Goal: Information Seeking & Learning: Learn about a topic

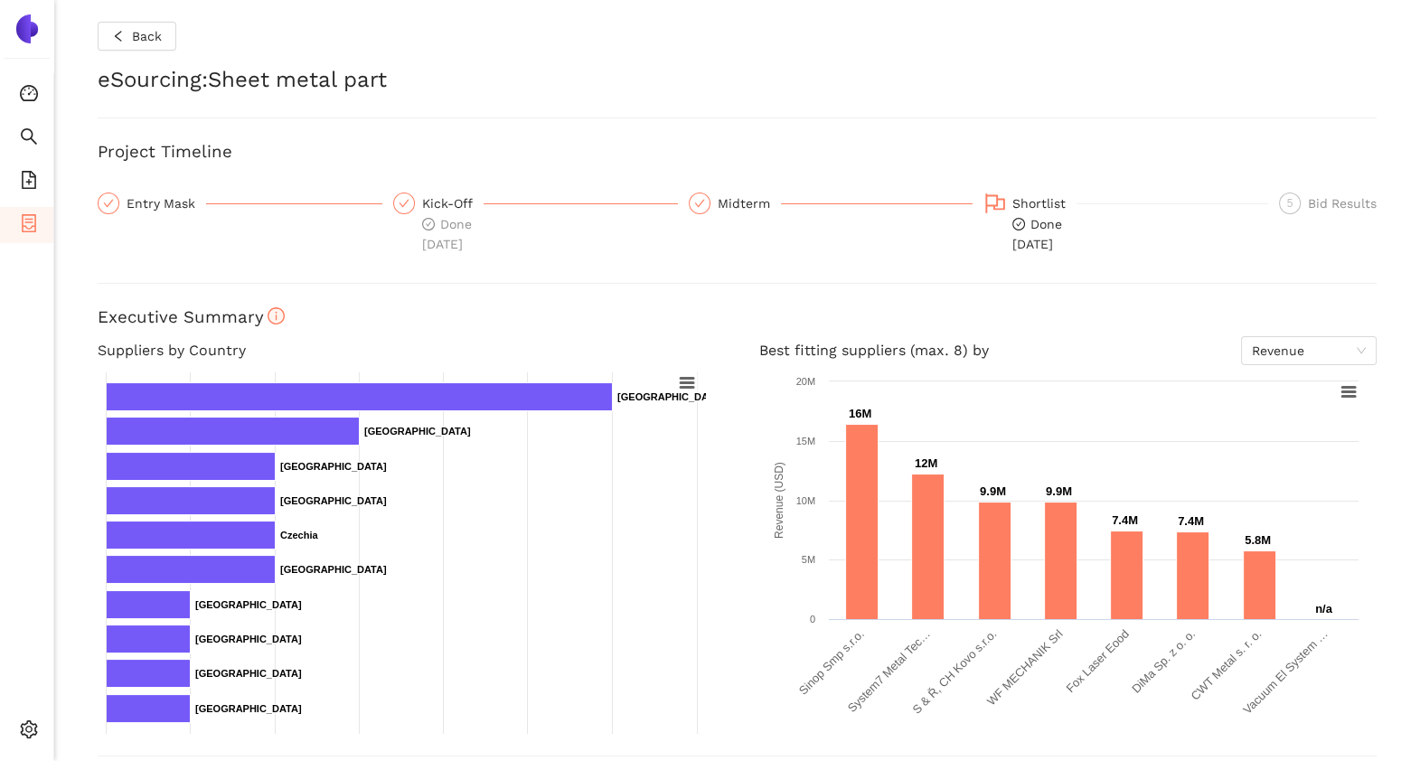
scroll to position [540, 0]
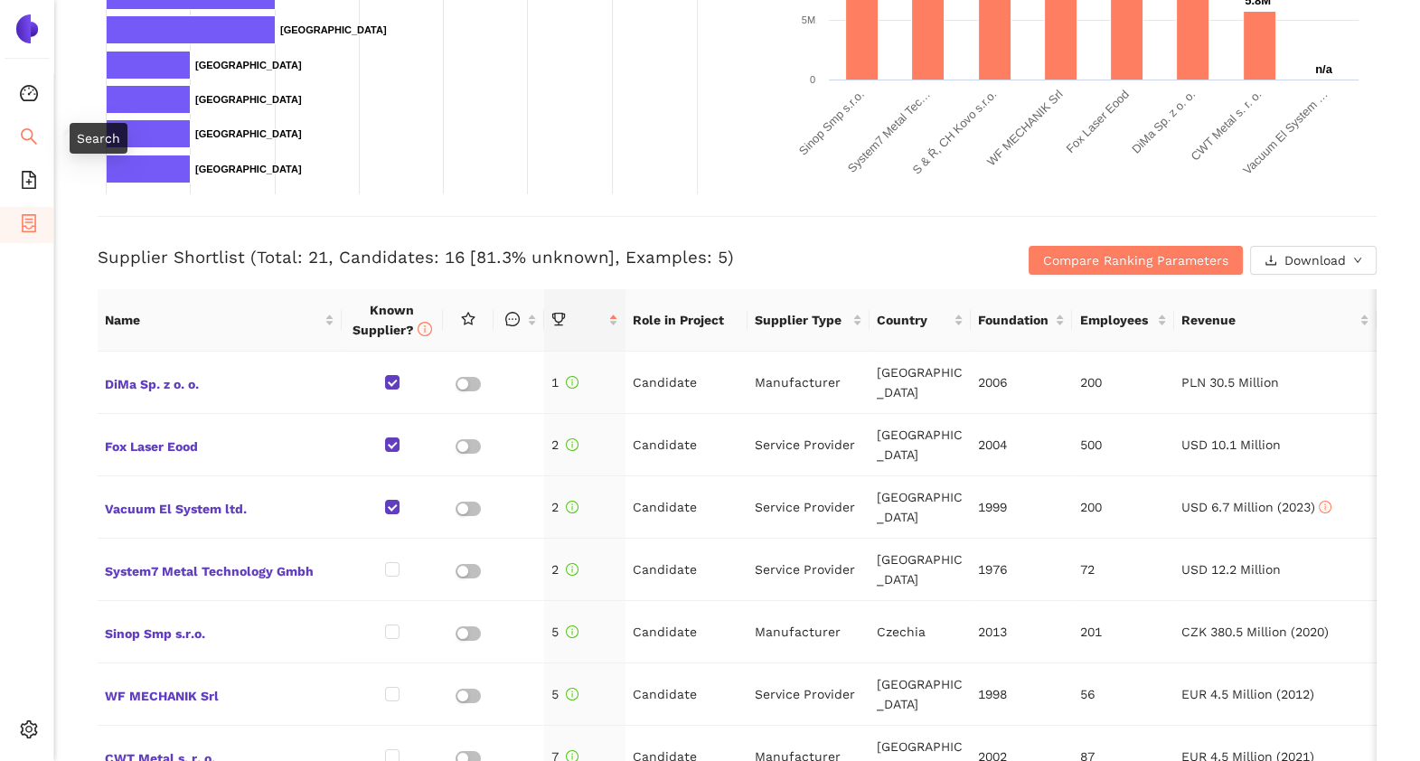
click at [23, 140] on icon "search" at bounding box center [29, 136] width 18 height 18
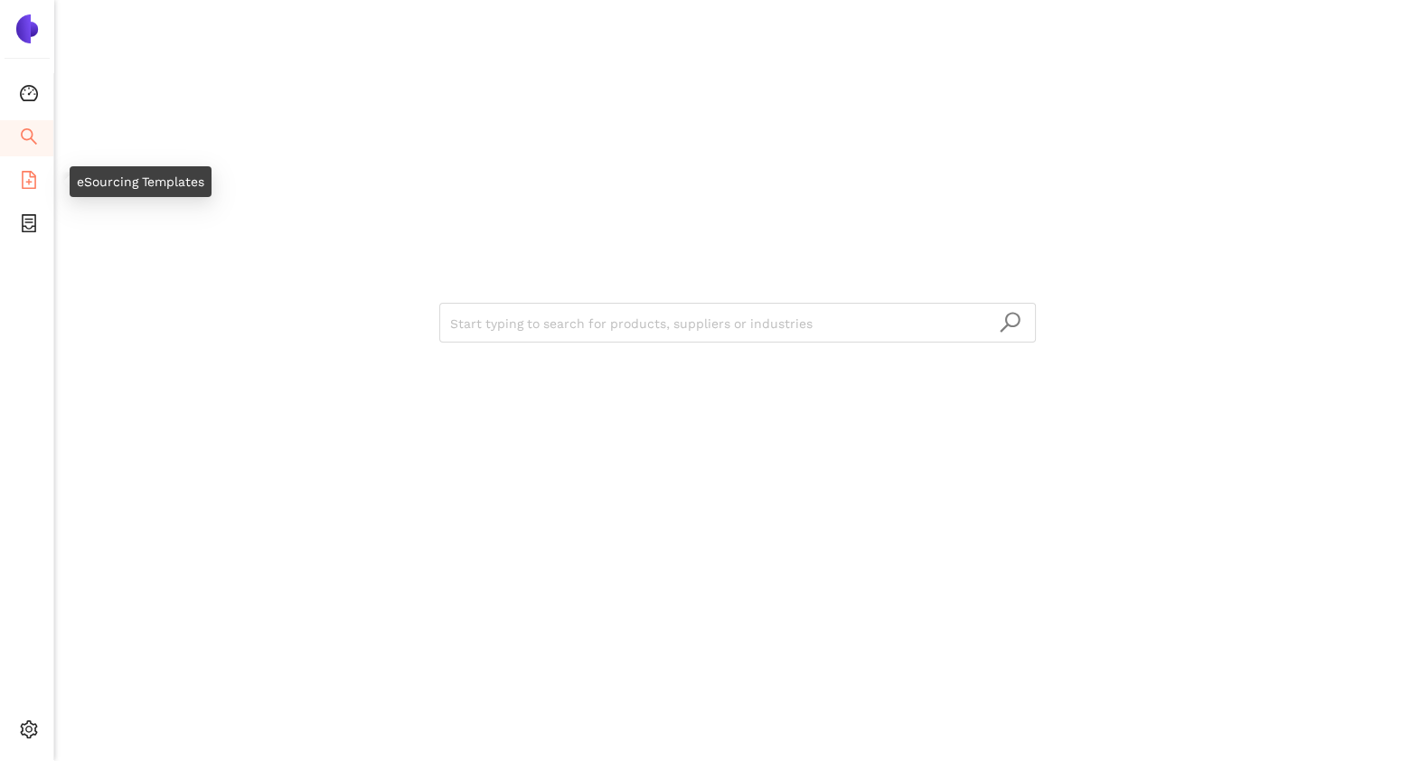
click at [23, 182] on icon "file-add" at bounding box center [29, 180] width 14 height 18
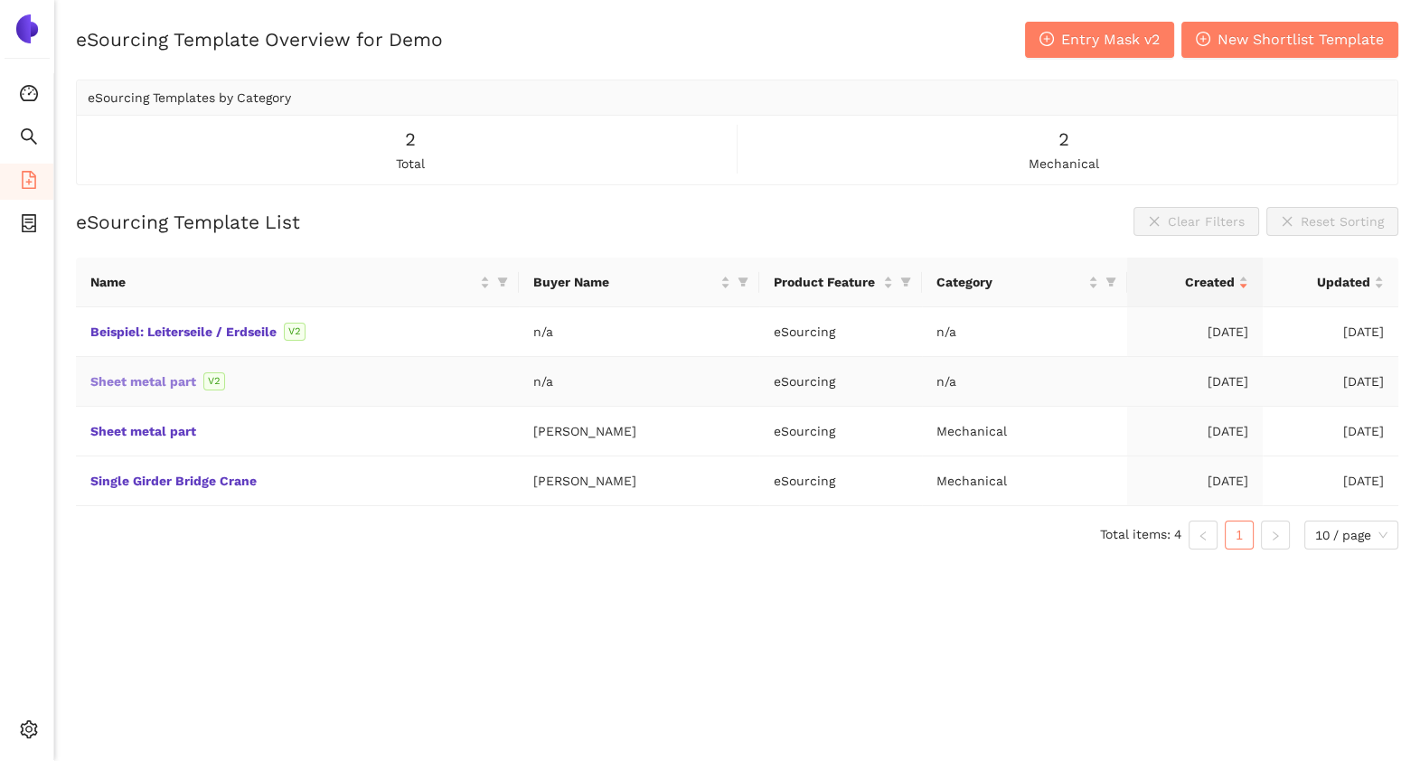
click at [0, 0] on link "Sheet metal part" at bounding box center [0, 0] width 0 height 0
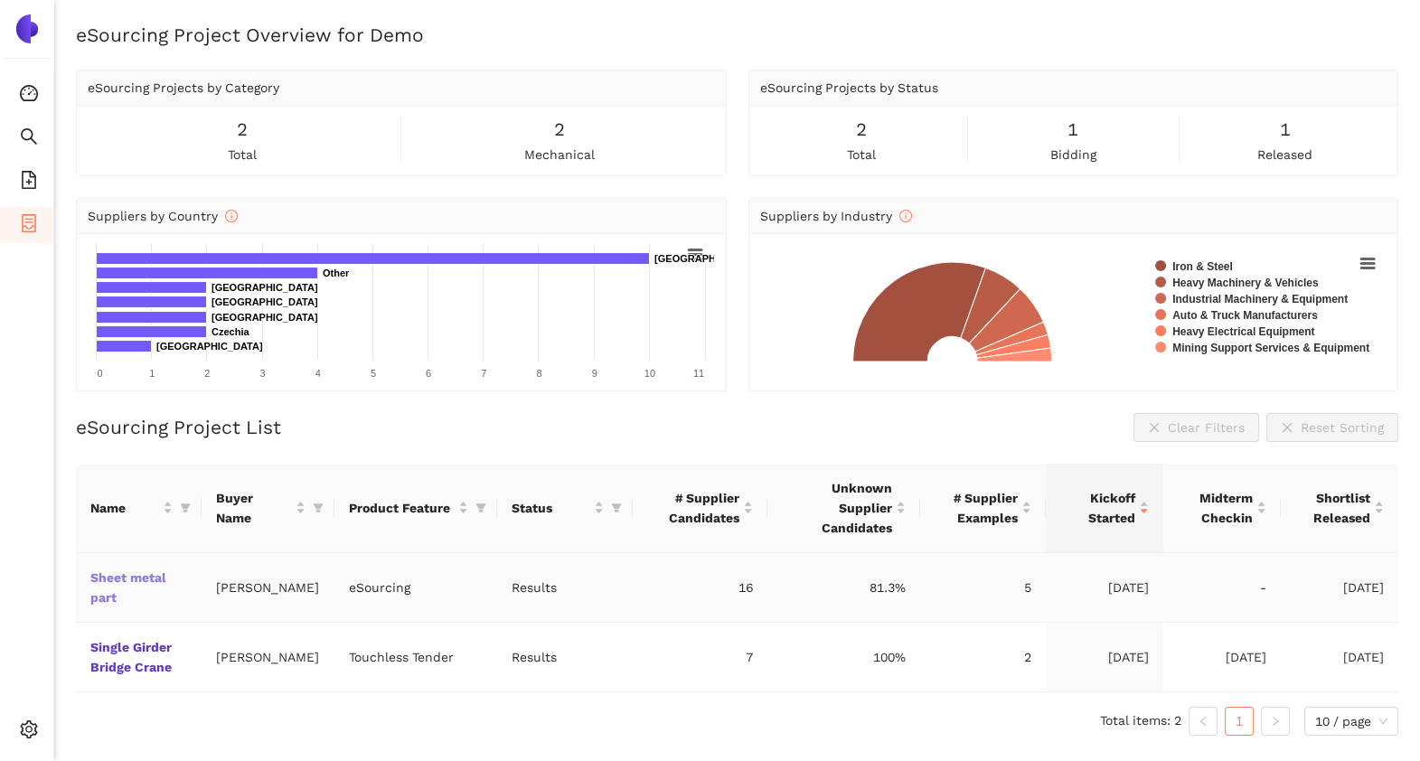
click at [0, 0] on link "Sheet metal part" at bounding box center [0, 0] width 0 height 0
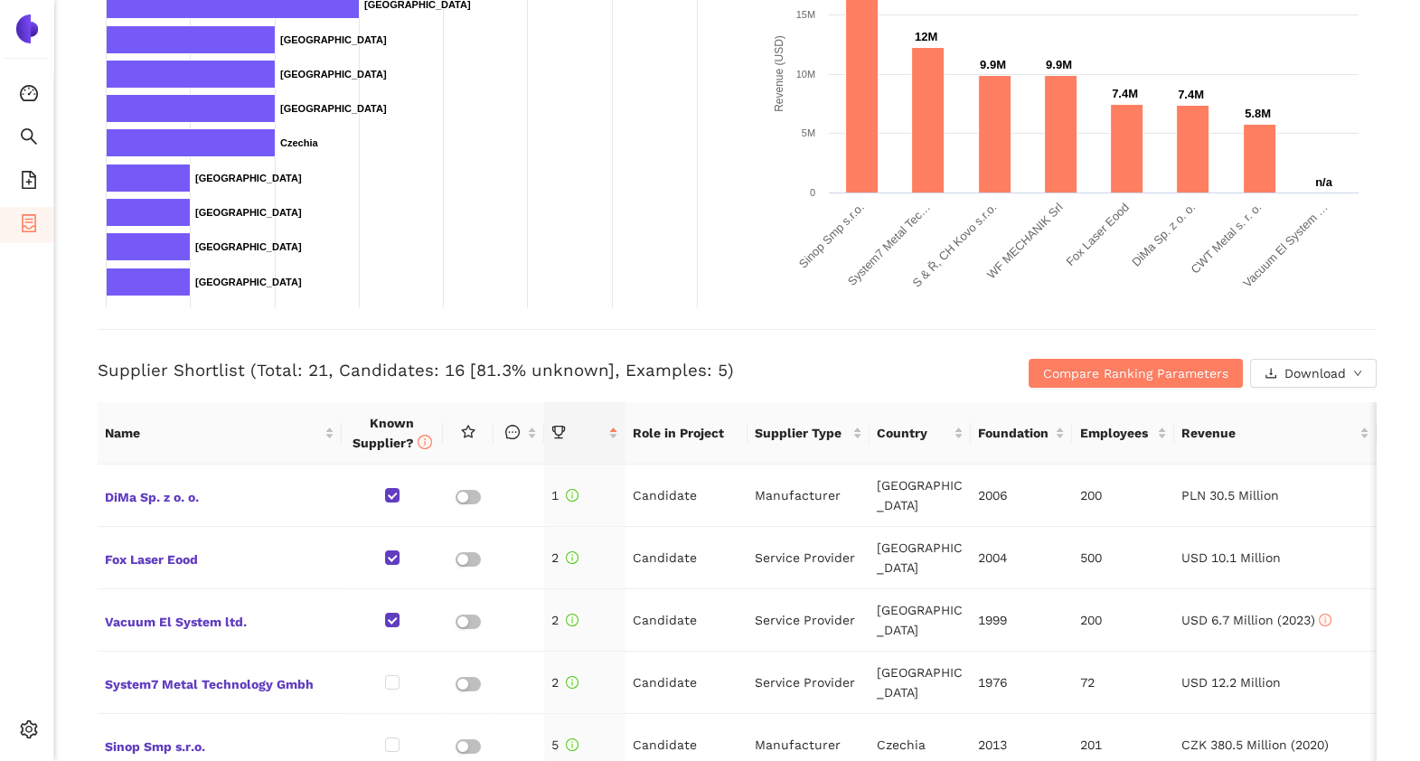
scroll to position [684, 0]
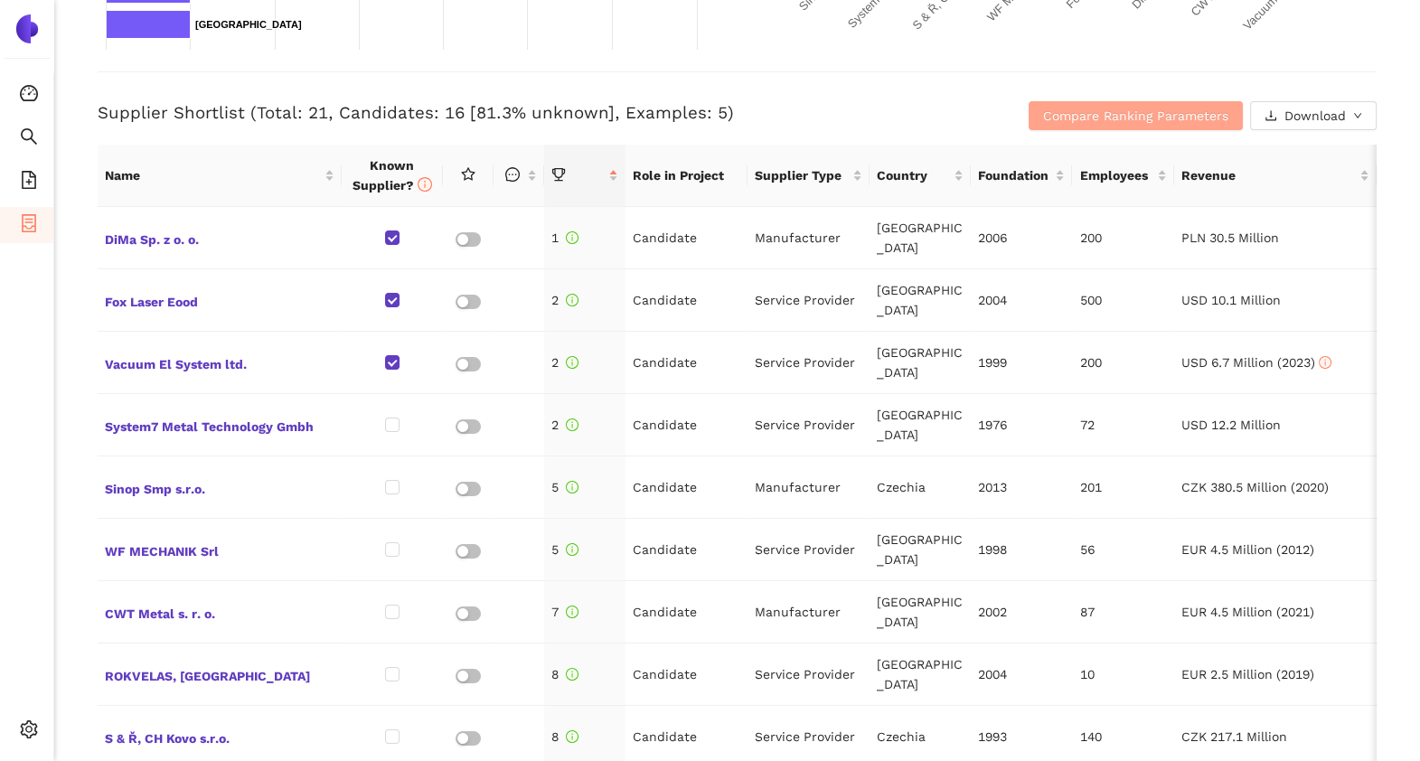
click at [1108, 107] on span "Compare Ranking Parameters" at bounding box center [1135, 116] width 185 height 20
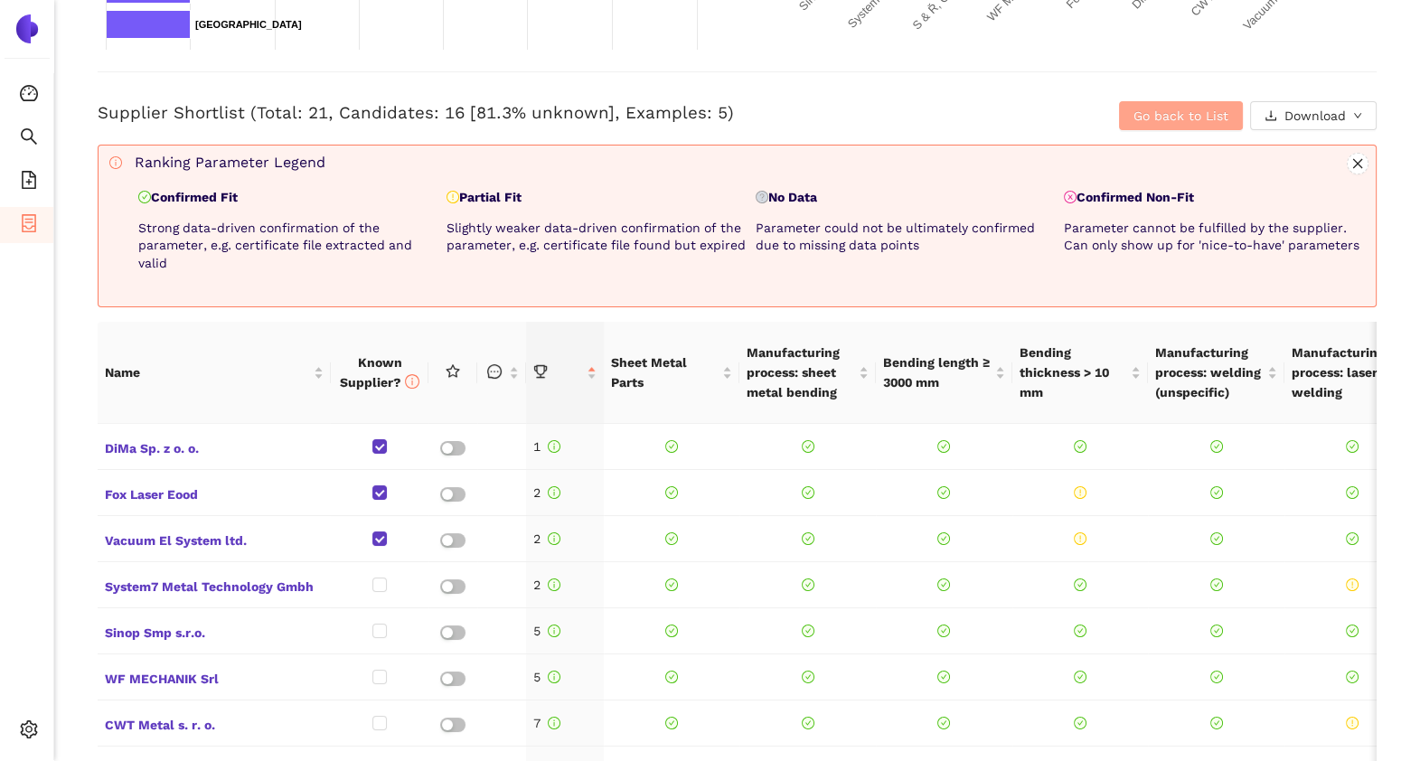
scroll to position [769, 0]
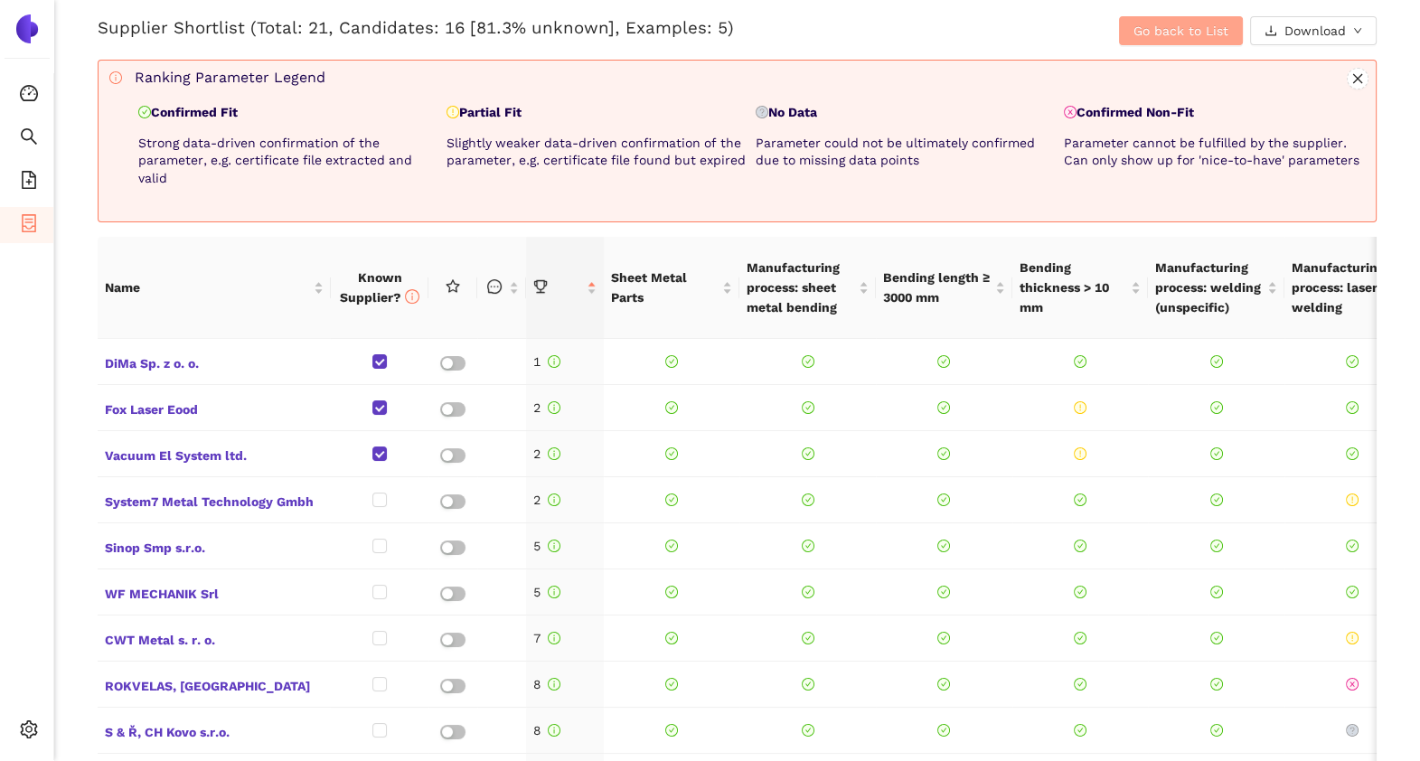
click at [1137, 33] on span "Go back to List" at bounding box center [1181, 31] width 95 height 20
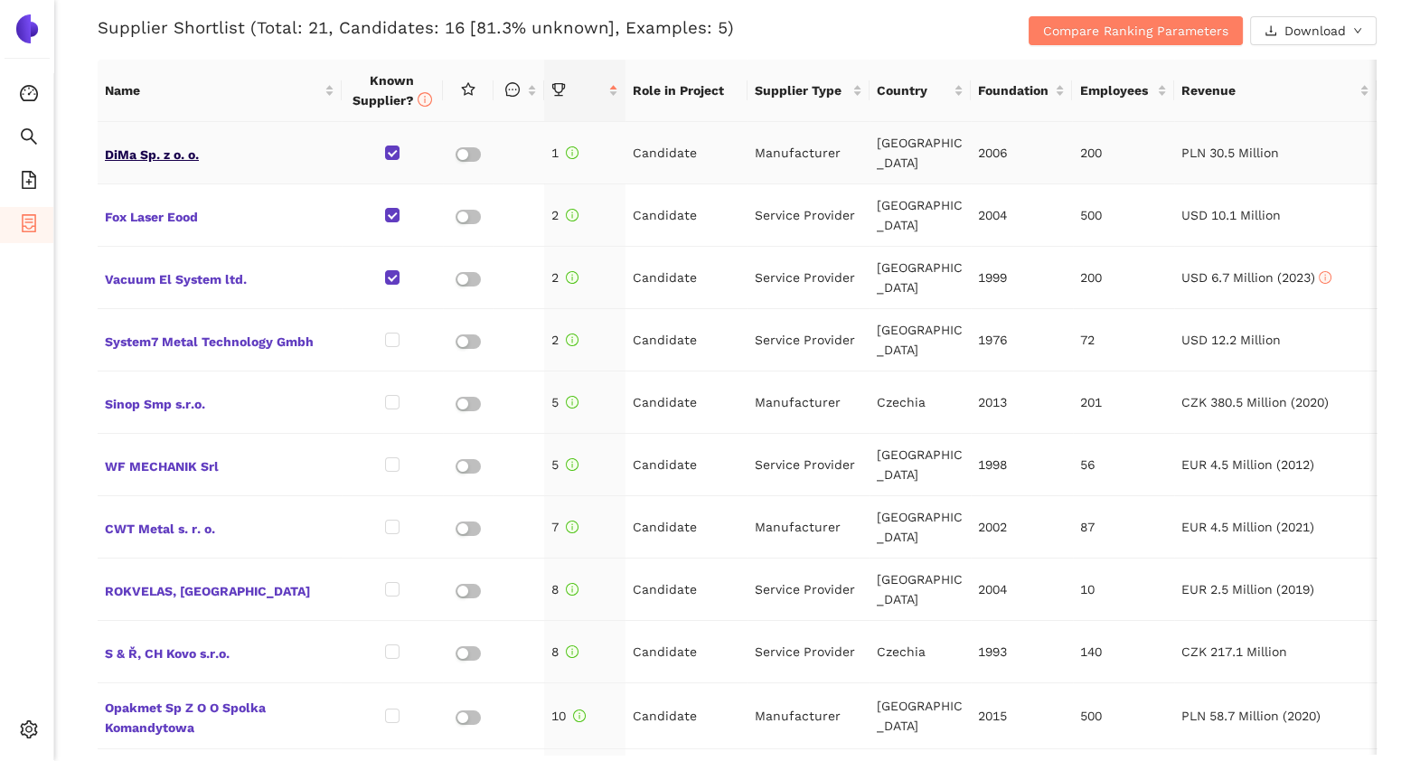
click at [127, 154] on span "DiMa Sp. z o. o." at bounding box center [220, 153] width 230 height 24
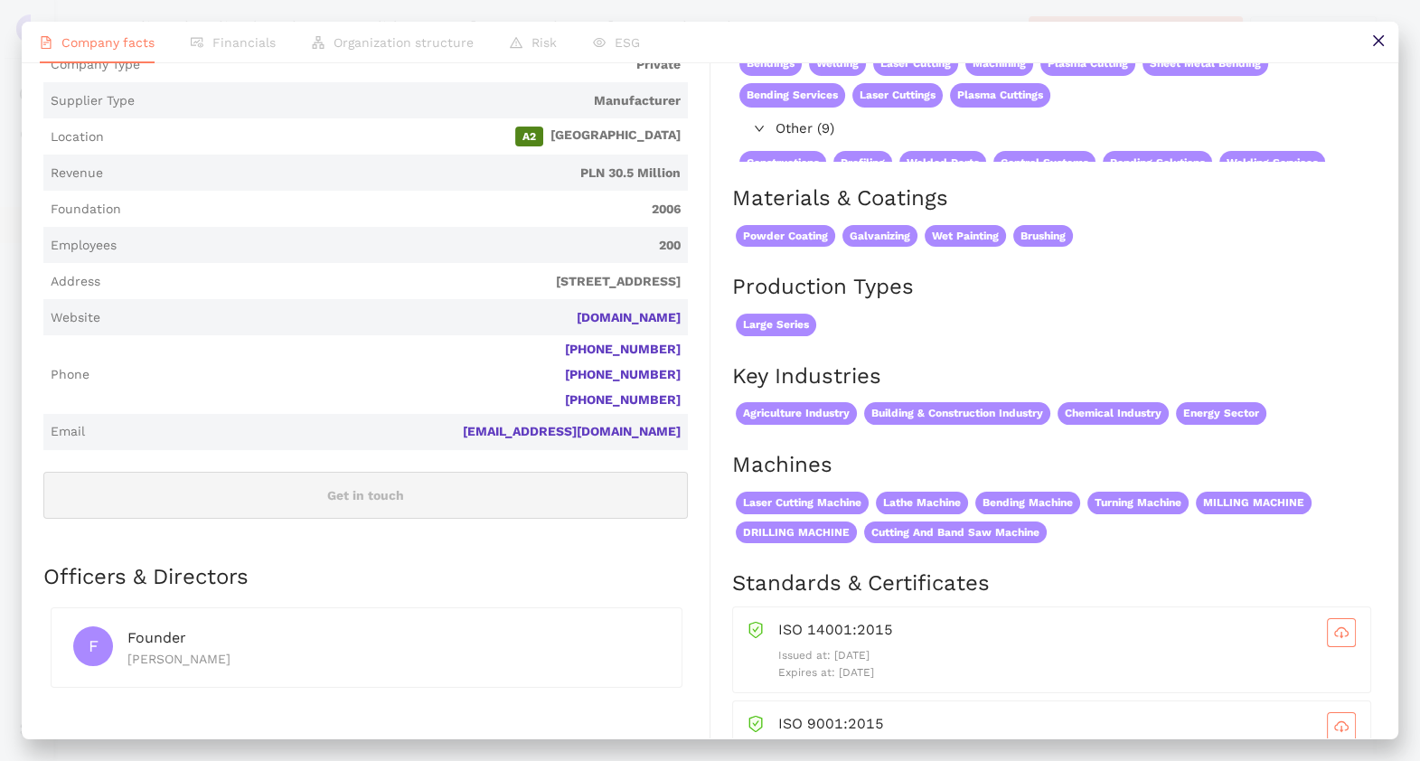
scroll to position [0, 0]
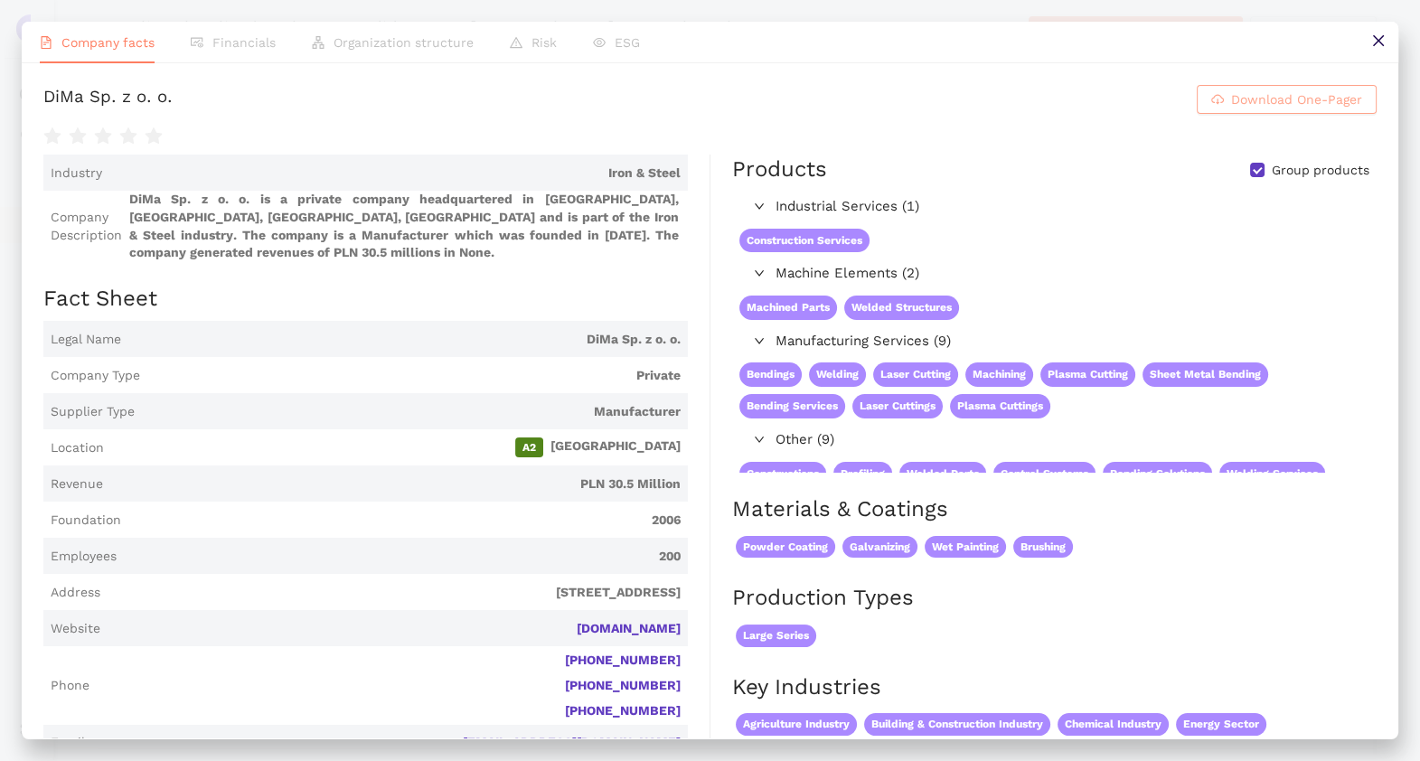
click at [1232, 105] on span "Download One-Pager" at bounding box center [1297, 100] width 131 height 20
click at [1377, 37] on icon "close" at bounding box center [1379, 40] width 14 height 14
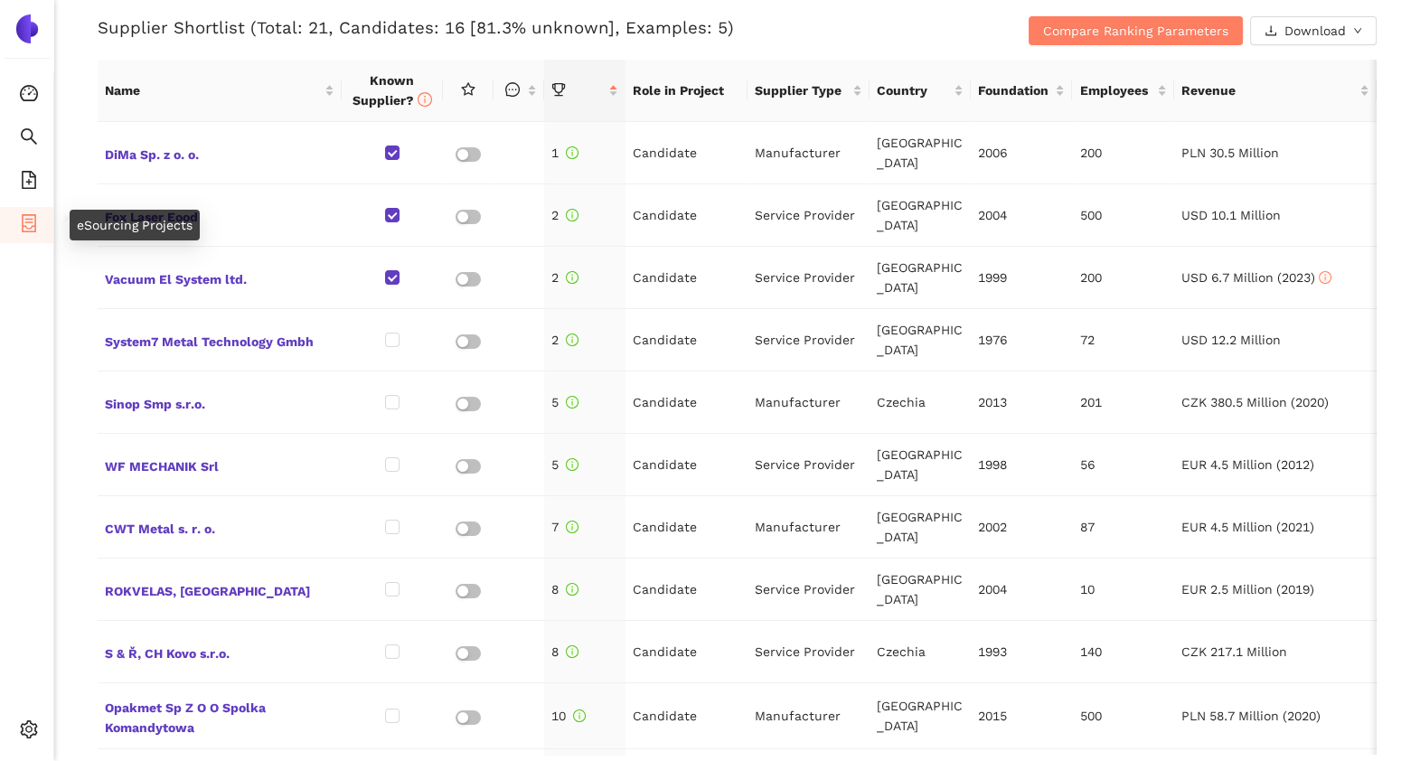
click at [22, 222] on icon "container" at bounding box center [29, 223] width 14 height 18
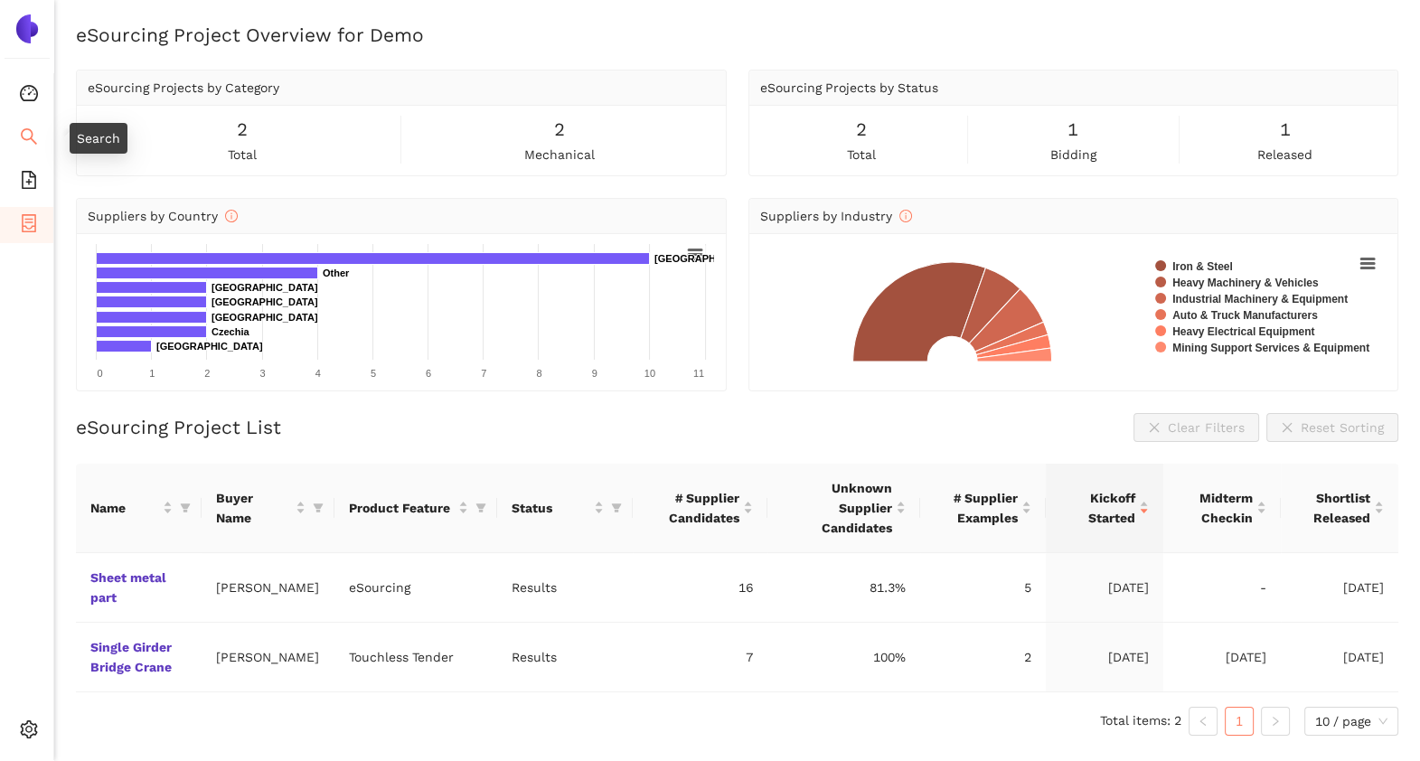
click at [23, 123] on span "search" at bounding box center [29, 139] width 18 height 36
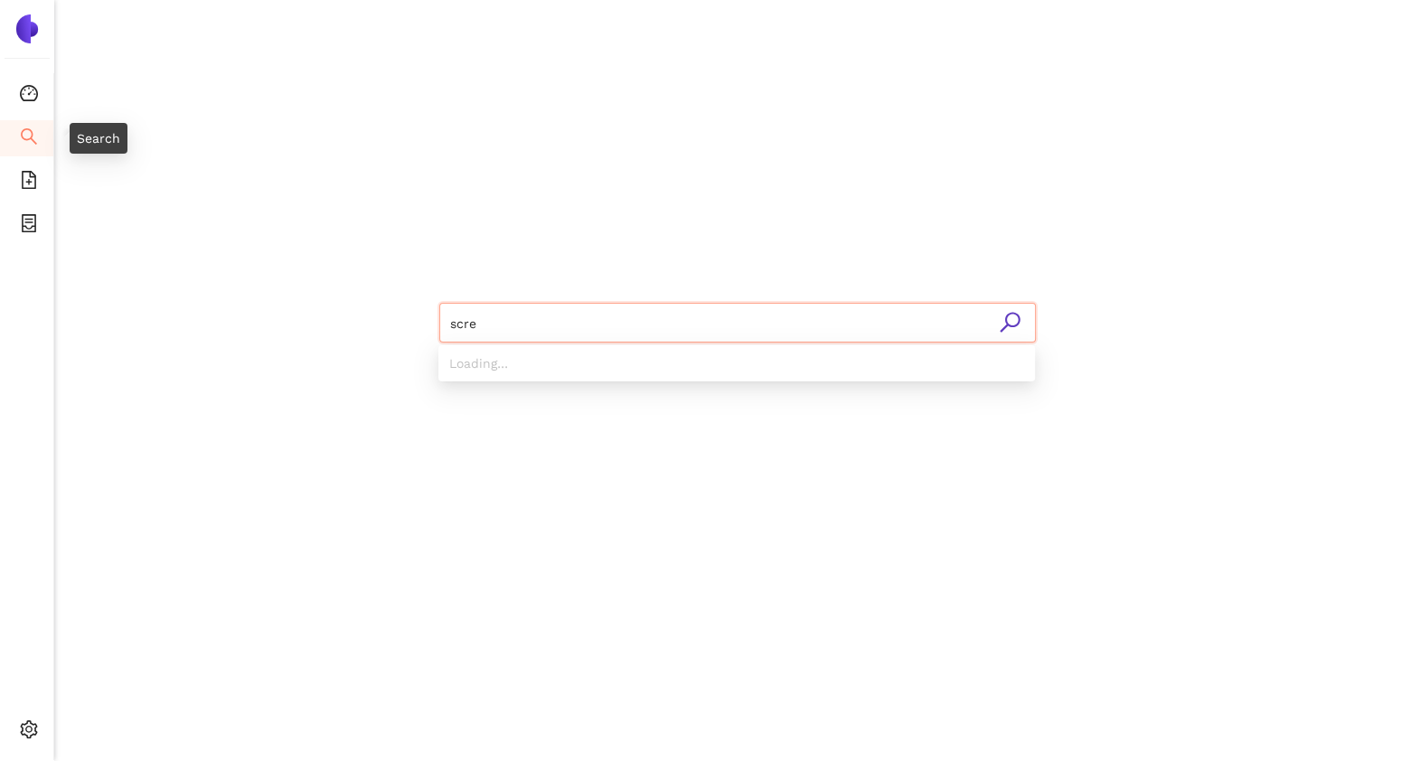
type input "screw"
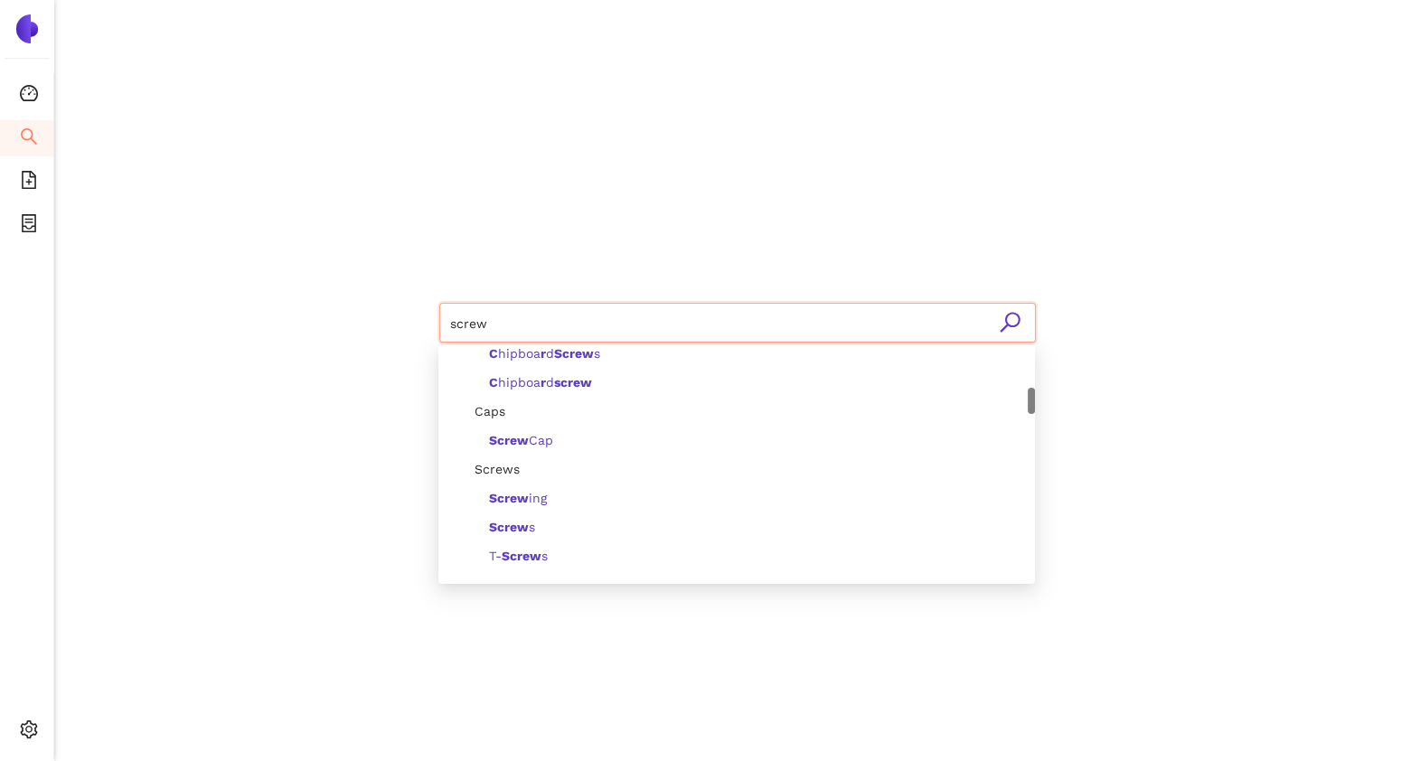
scroll to position [336, 0]
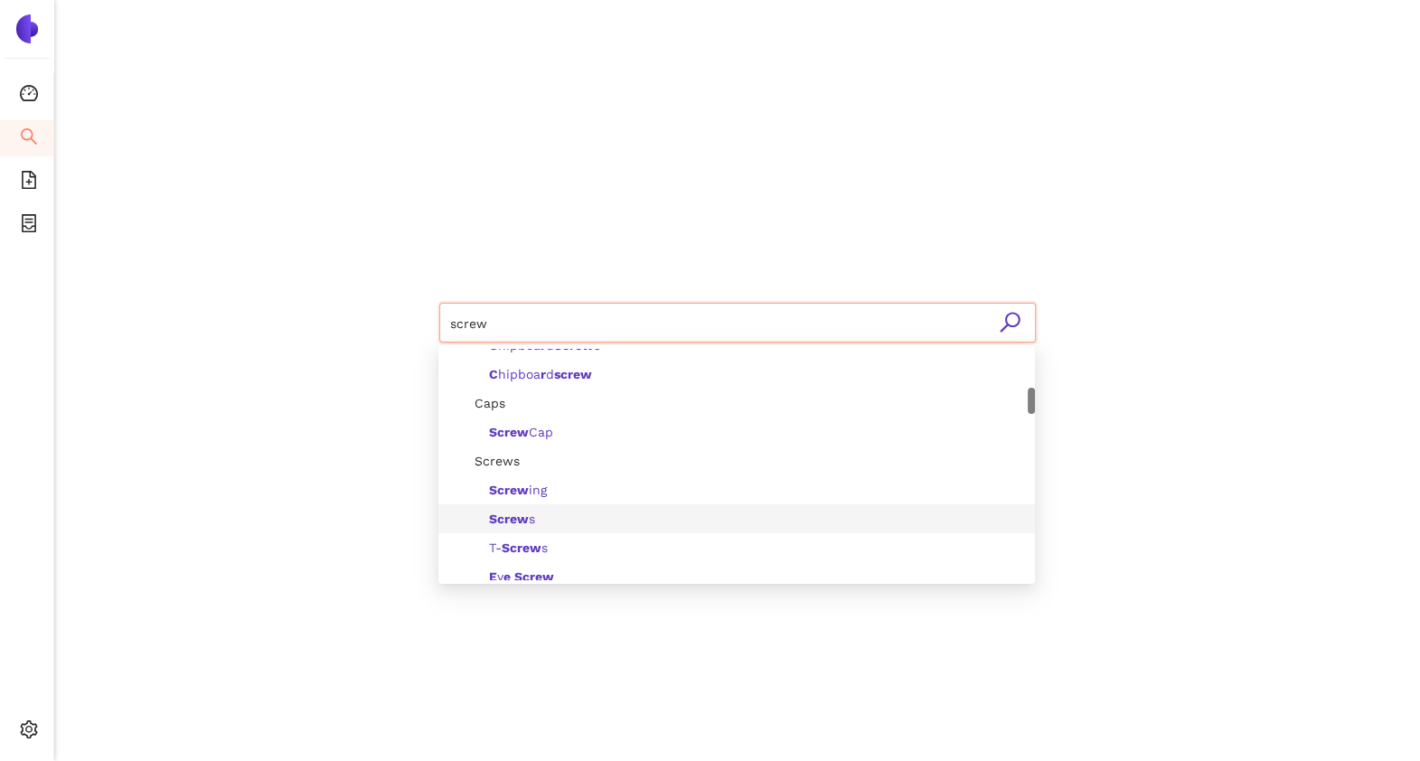
click at [533, 523] on span "Screw s" at bounding box center [512, 519] width 46 height 14
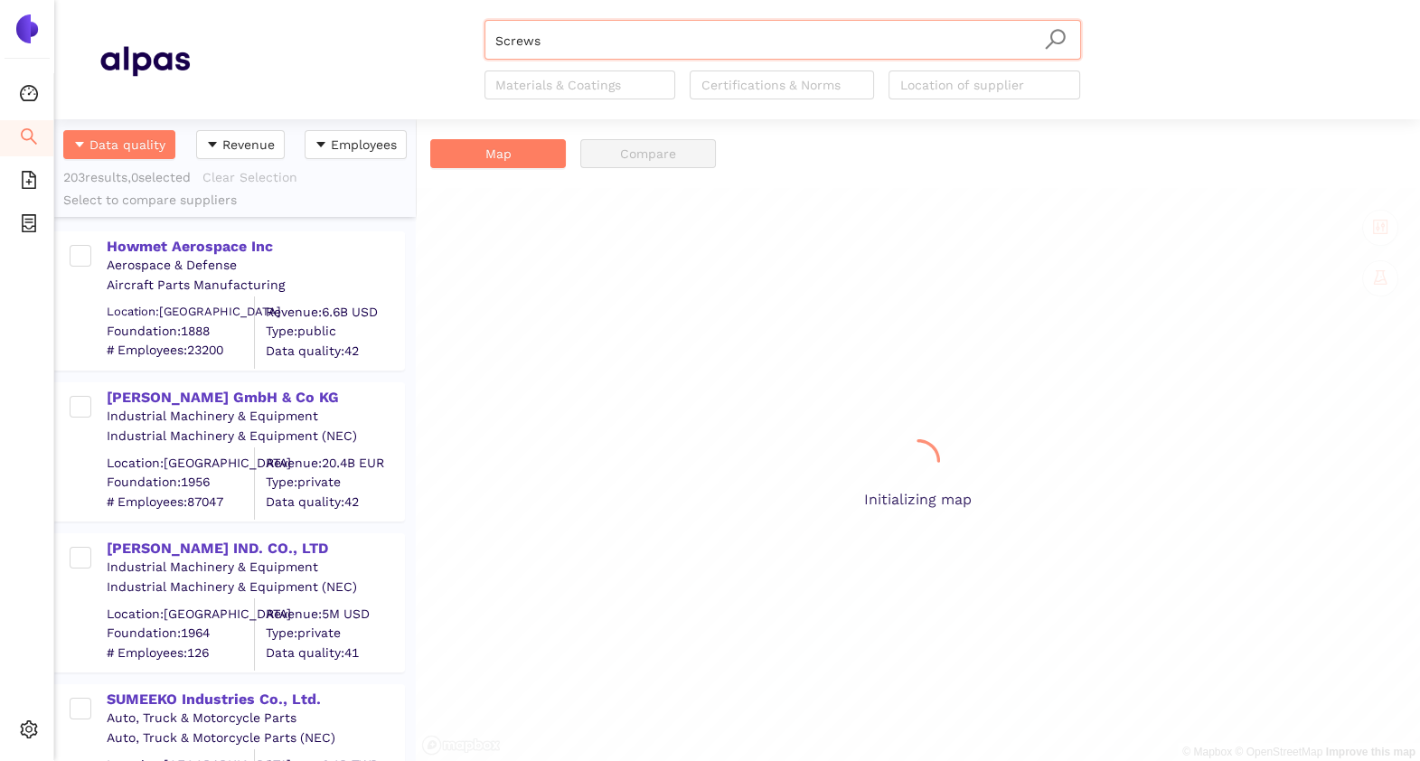
scroll to position [624, 344]
click at [217, 237] on div "Howmet Aerospace Inc" at bounding box center [255, 247] width 297 height 20
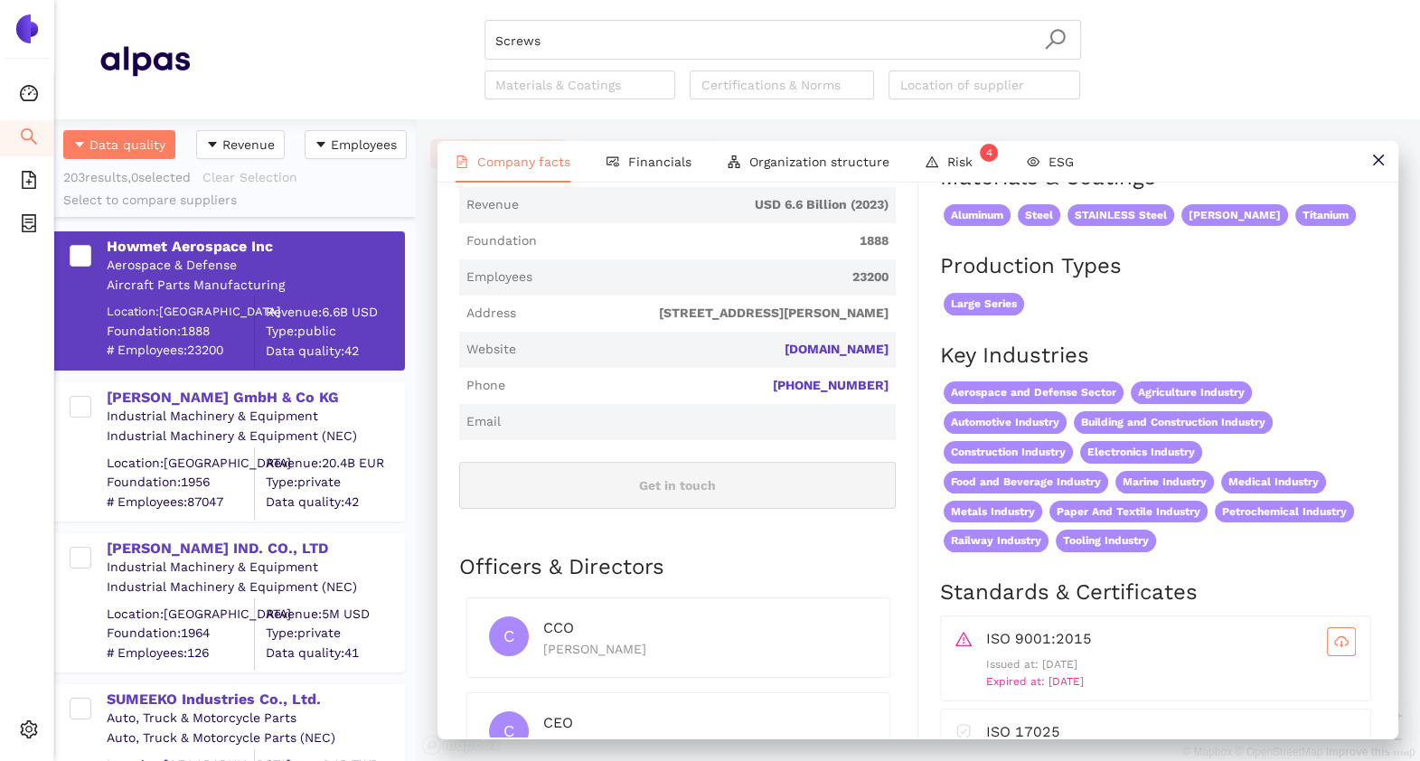
scroll to position [0, 0]
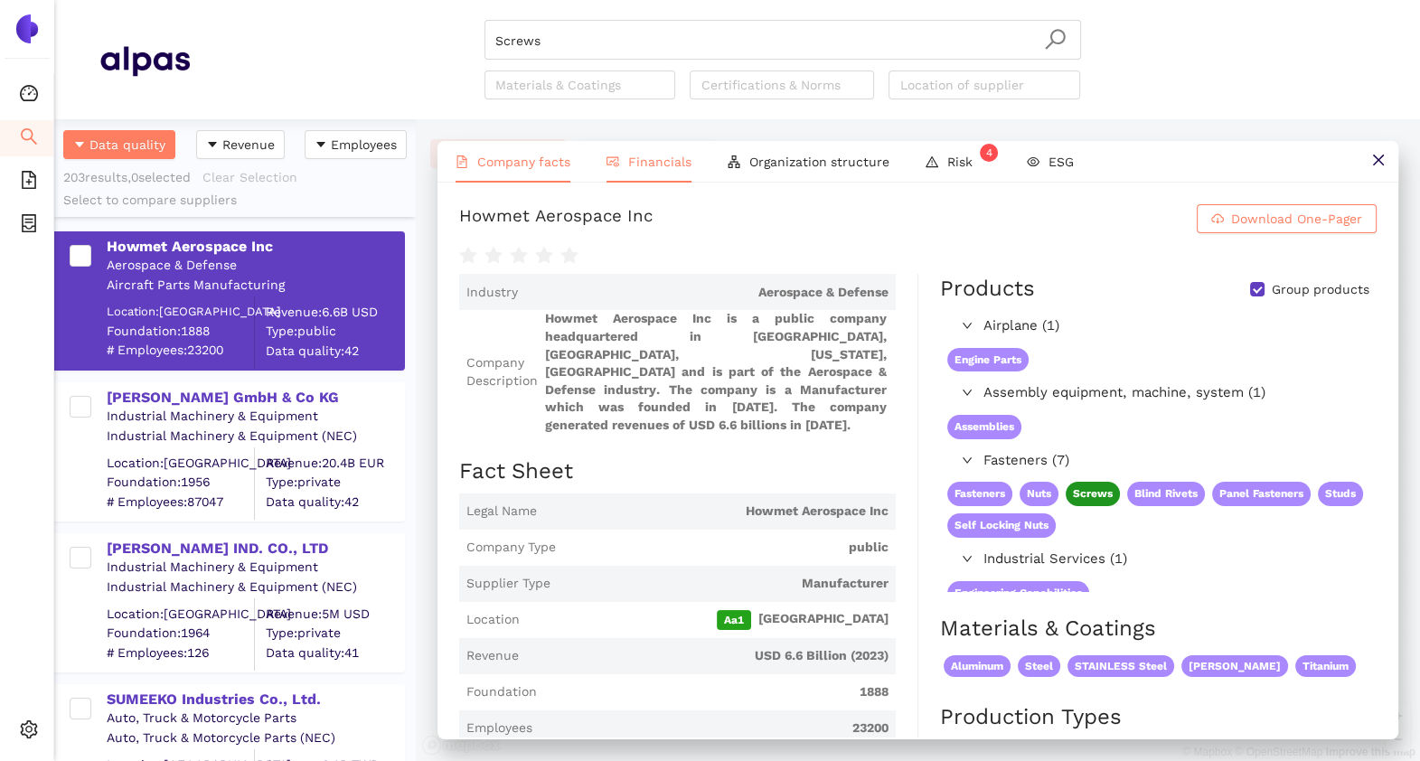
click at [637, 158] on span "Financials" at bounding box center [659, 162] width 63 height 14
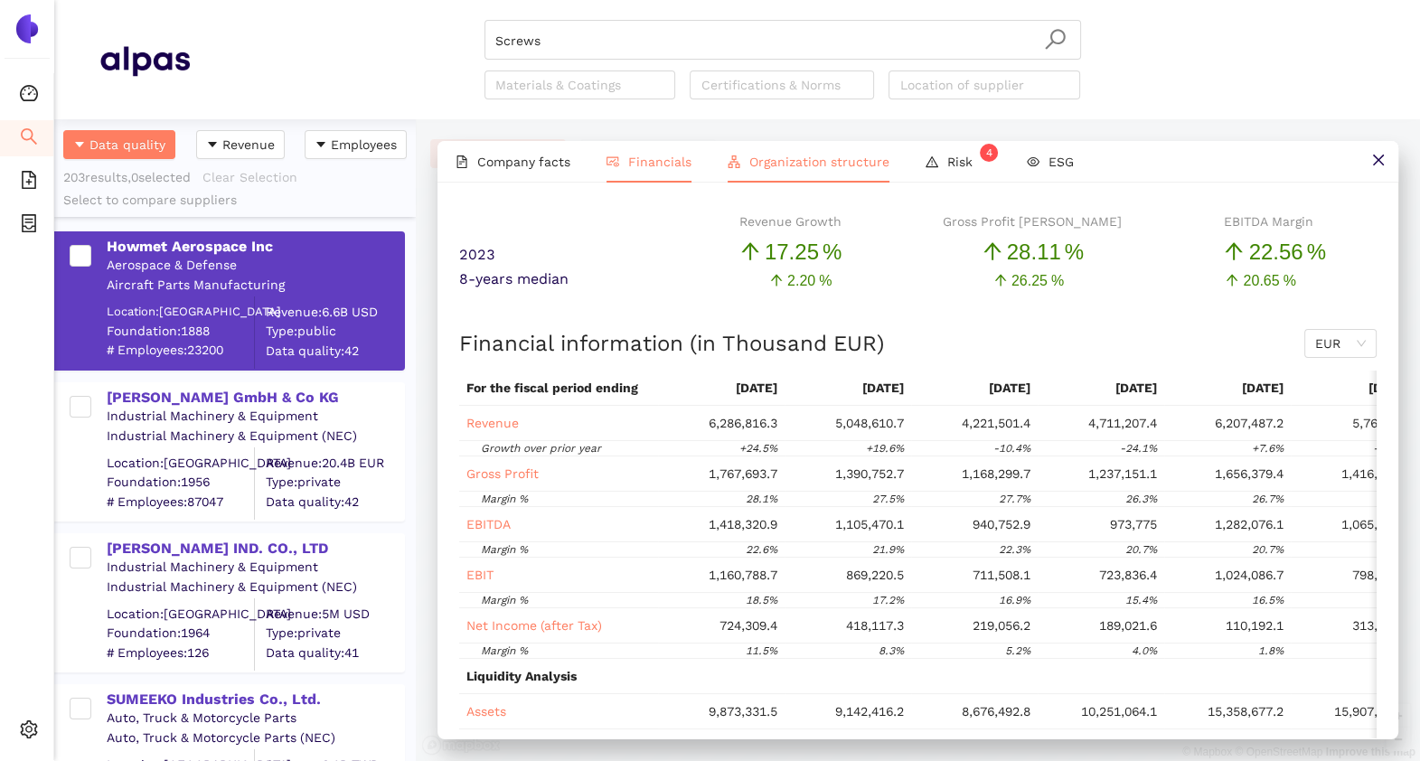
click at [761, 164] on span "Organization structure" at bounding box center [820, 162] width 140 height 14
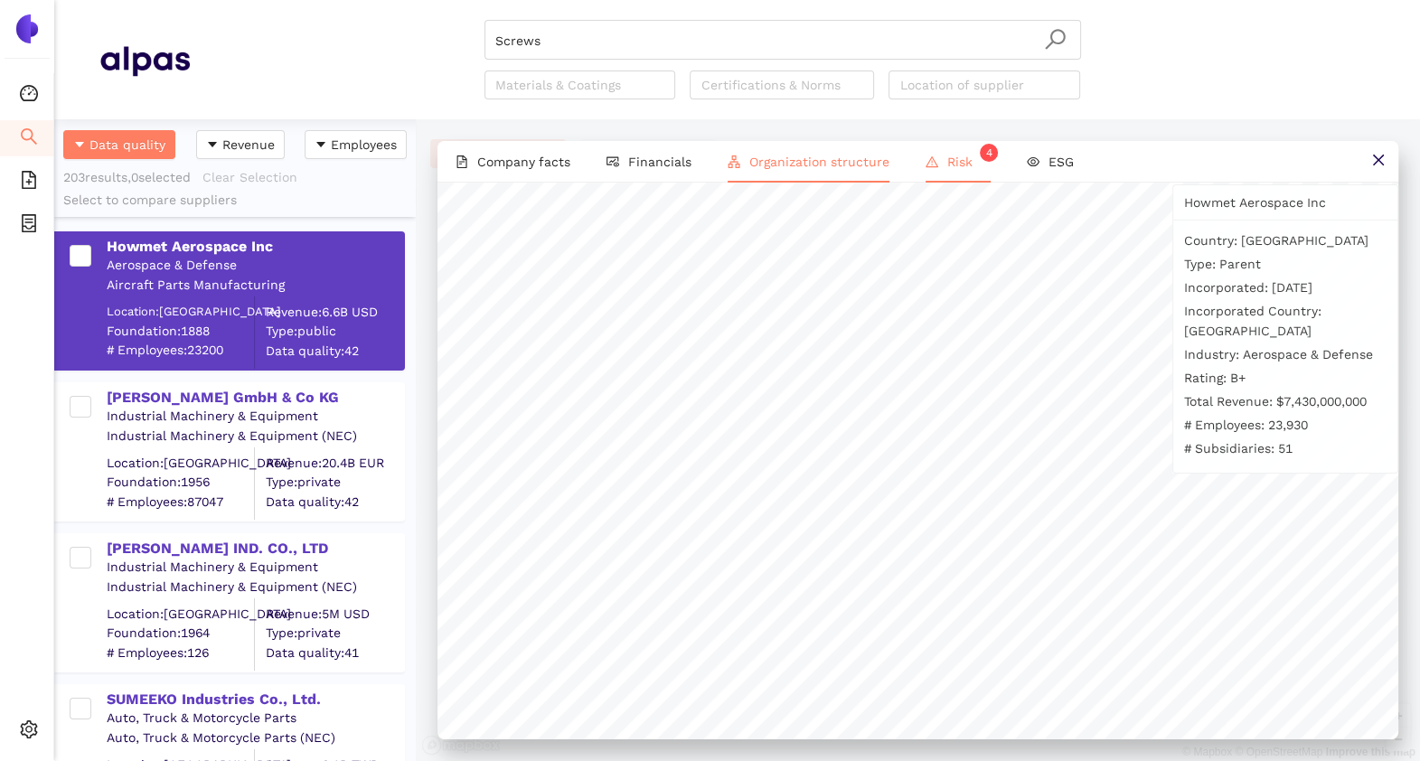
click at [965, 156] on span "Risk 4" at bounding box center [969, 162] width 43 height 14
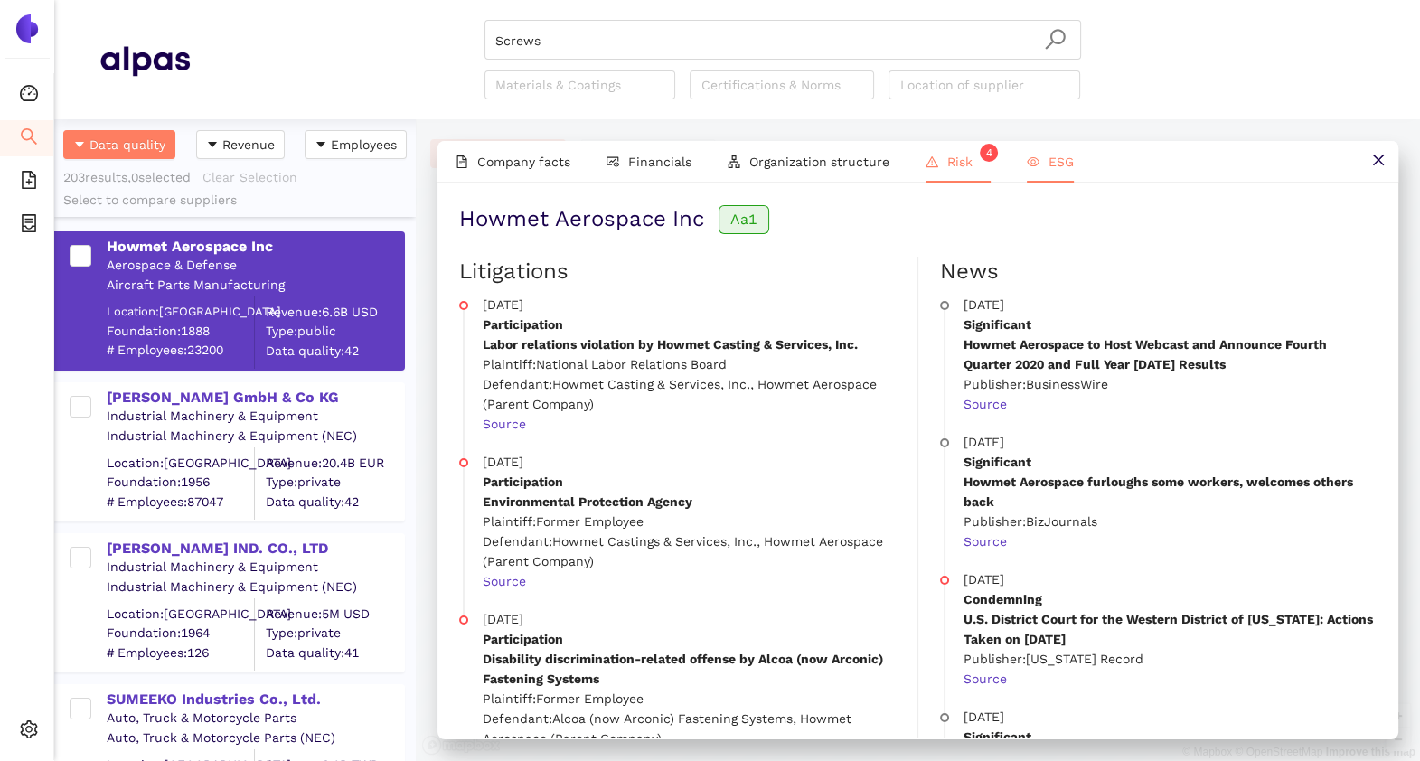
click at [1050, 148] on li "ESG" at bounding box center [1050, 162] width 83 height 42
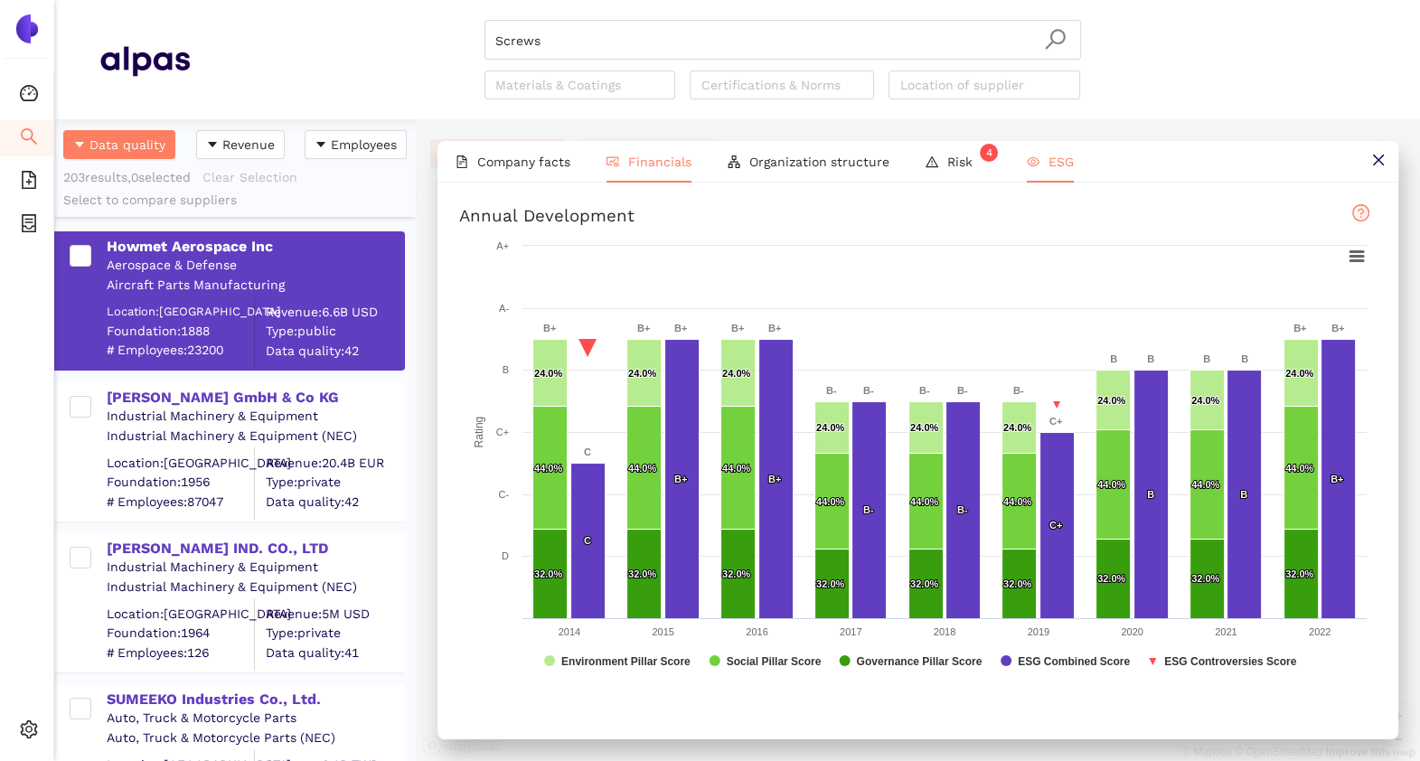
click at [667, 156] on span "Financials" at bounding box center [659, 162] width 63 height 14
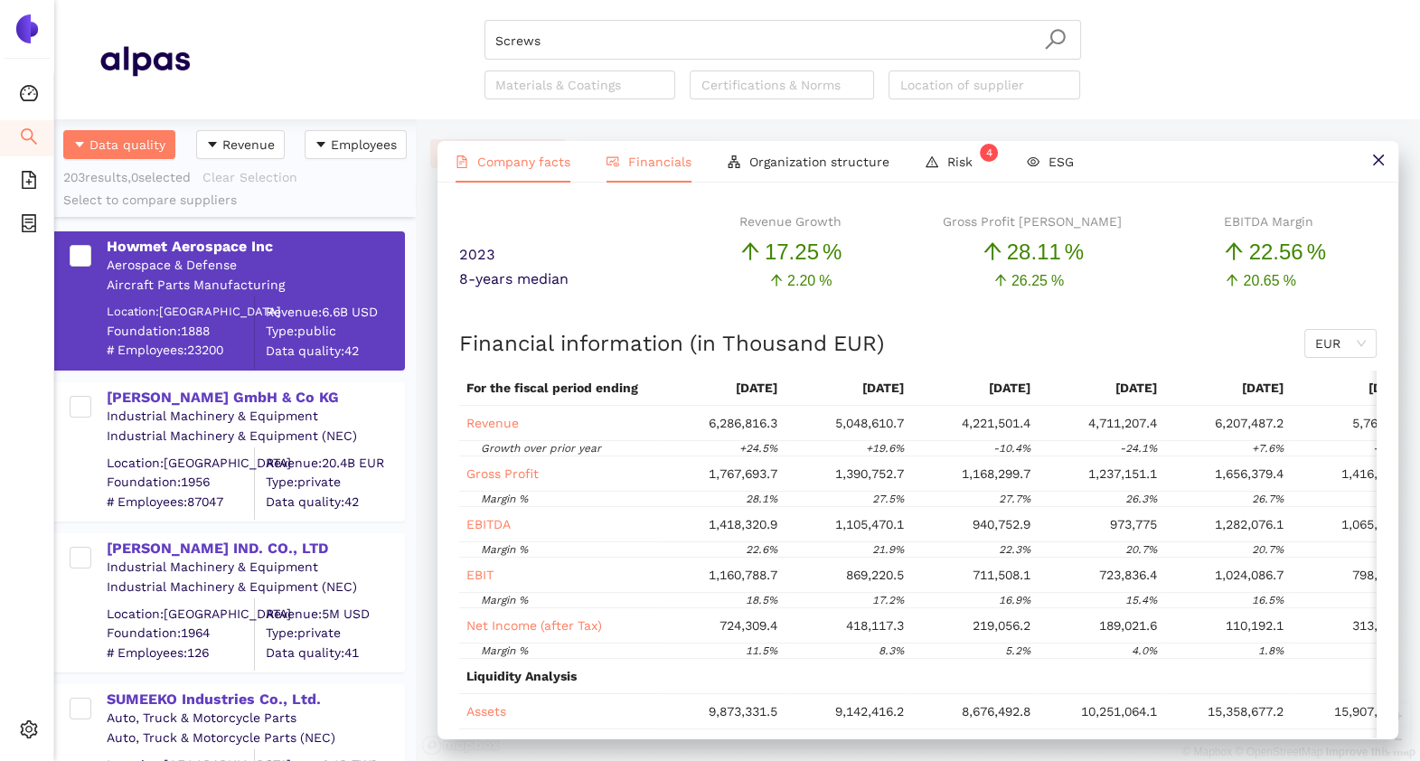
click at [518, 157] on span "Company facts" at bounding box center [523, 162] width 93 height 14
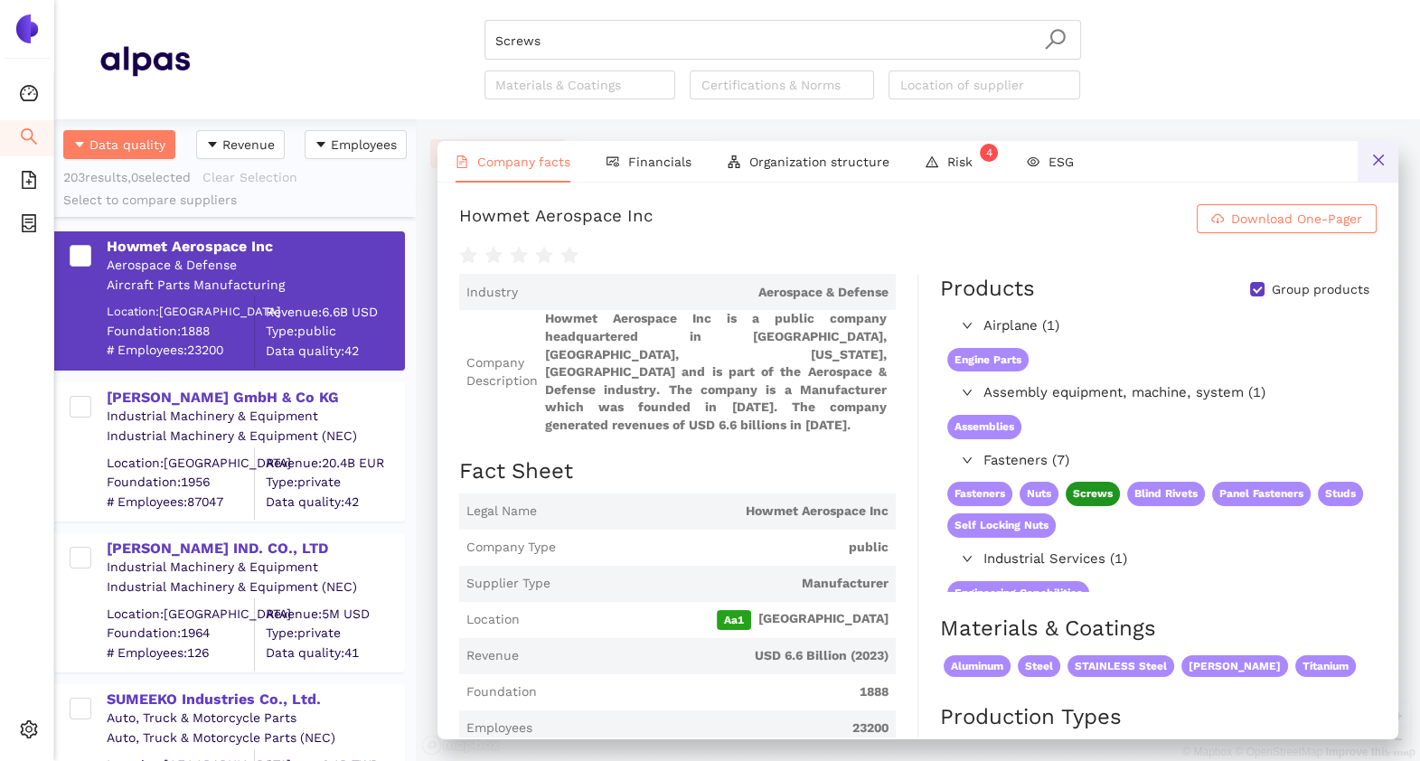
click at [1382, 167] on button at bounding box center [1378, 161] width 41 height 41
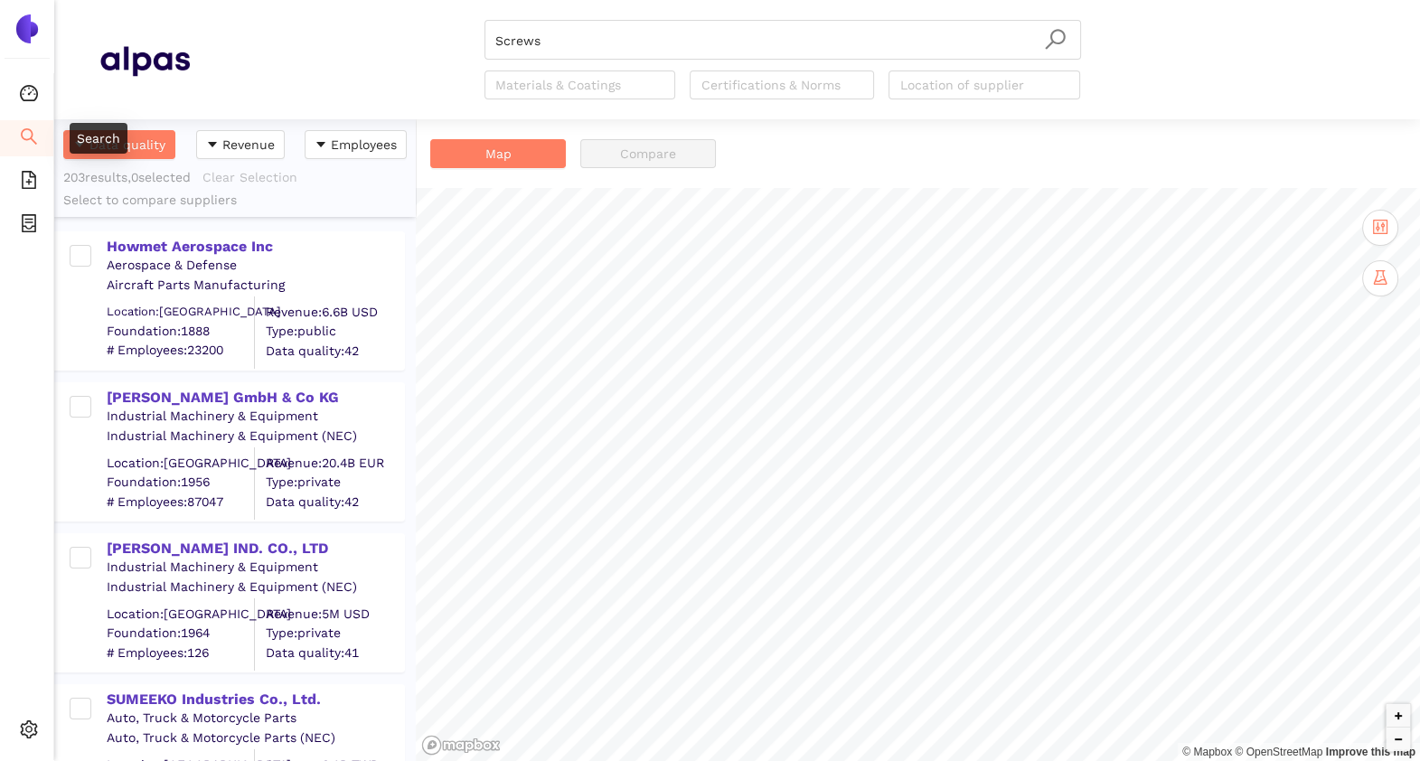
click at [20, 139] on icon "search" at bounding box center [29, 136] width 18 height 18
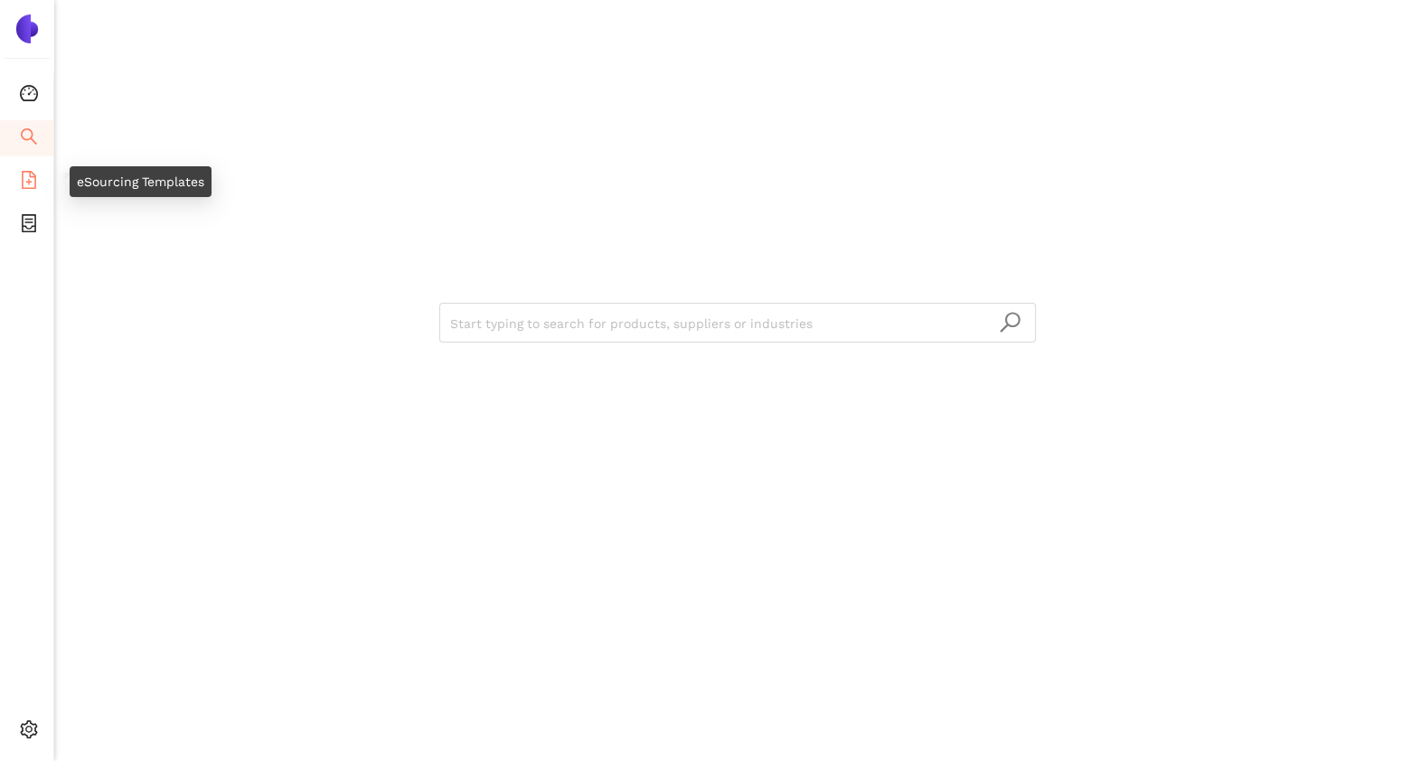
click at [35, 179] on icon "file-add" at bounding box center [29, 180] width 14 height 18
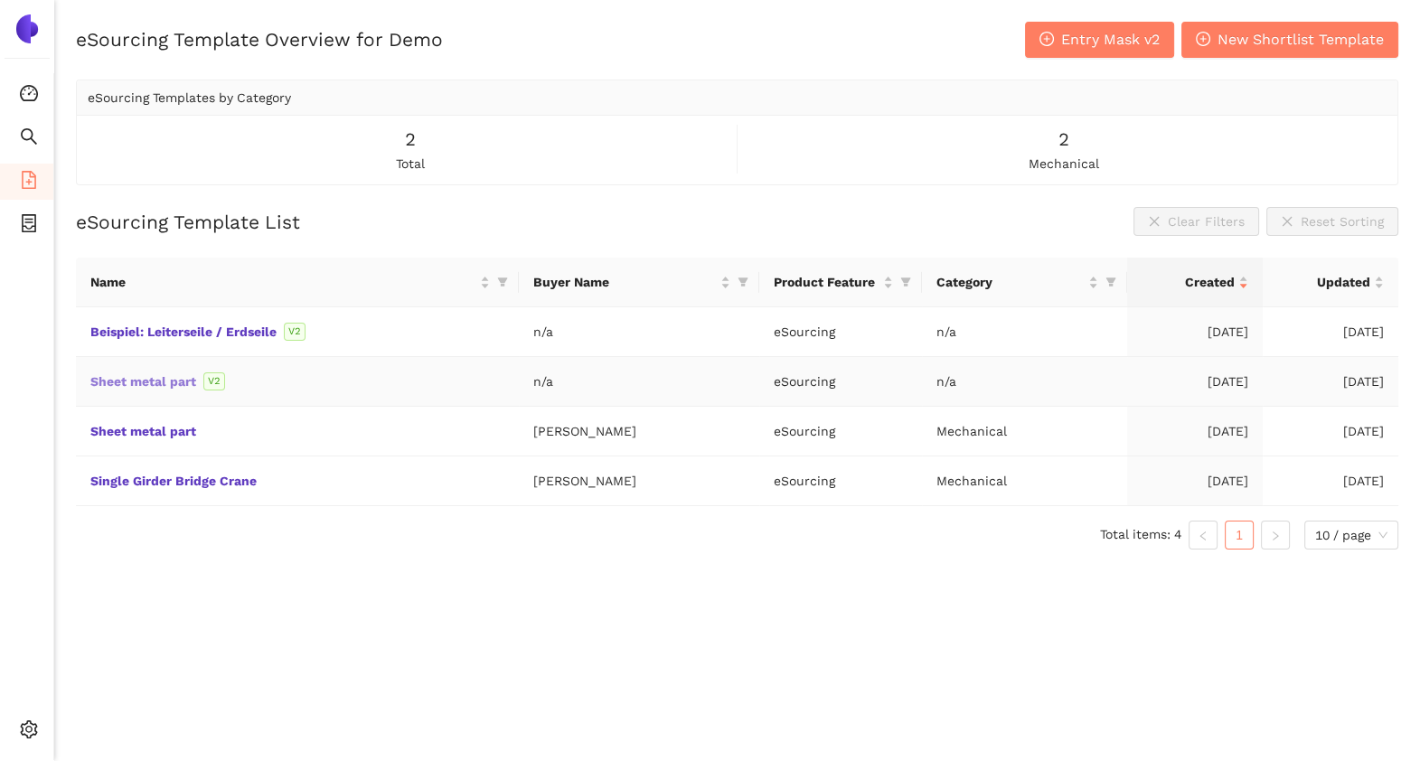
click at [0, 0] on link "Sheet metal part" at bounding box center [0, 0] width 0 height 0
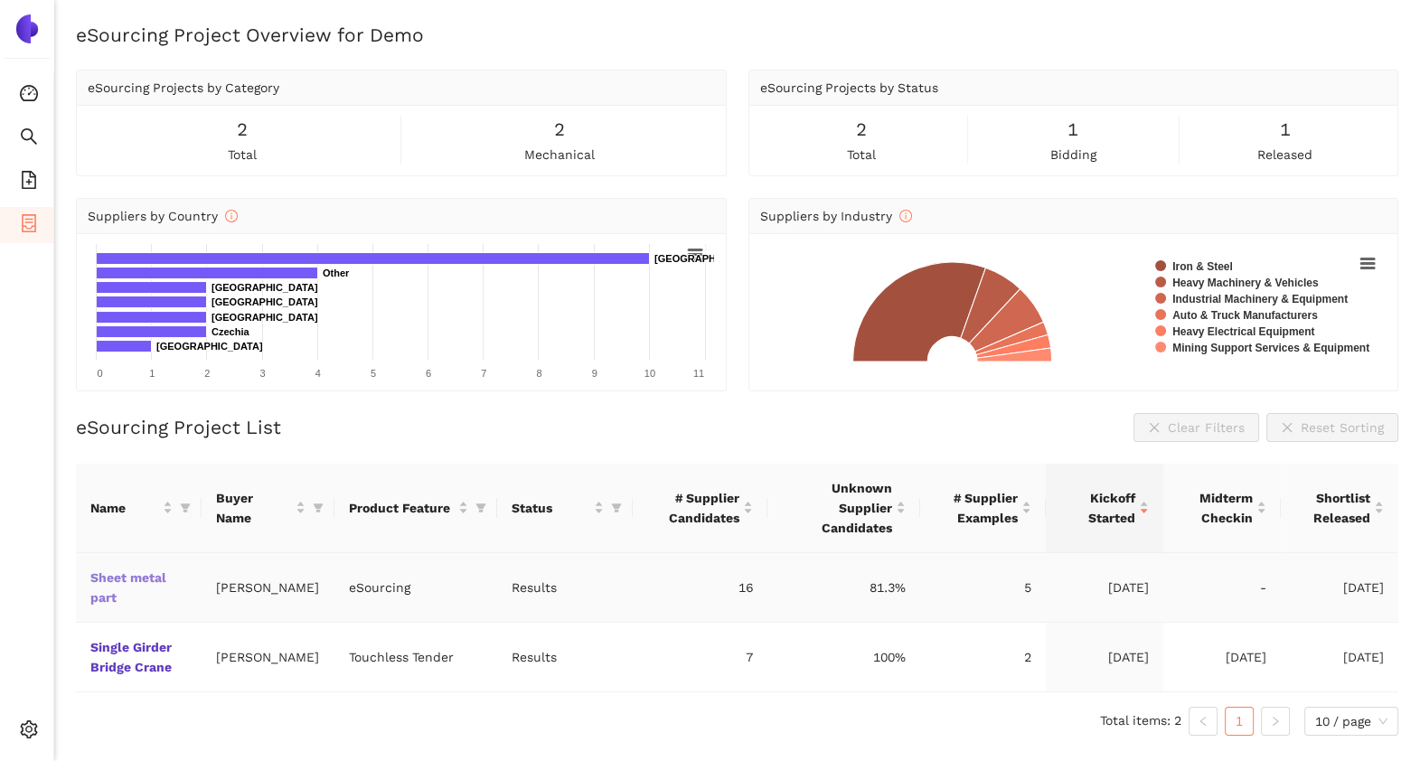
click at [0, 0] on link "Sheet metal part" at bounding box center [0, 0] width 0 height 0
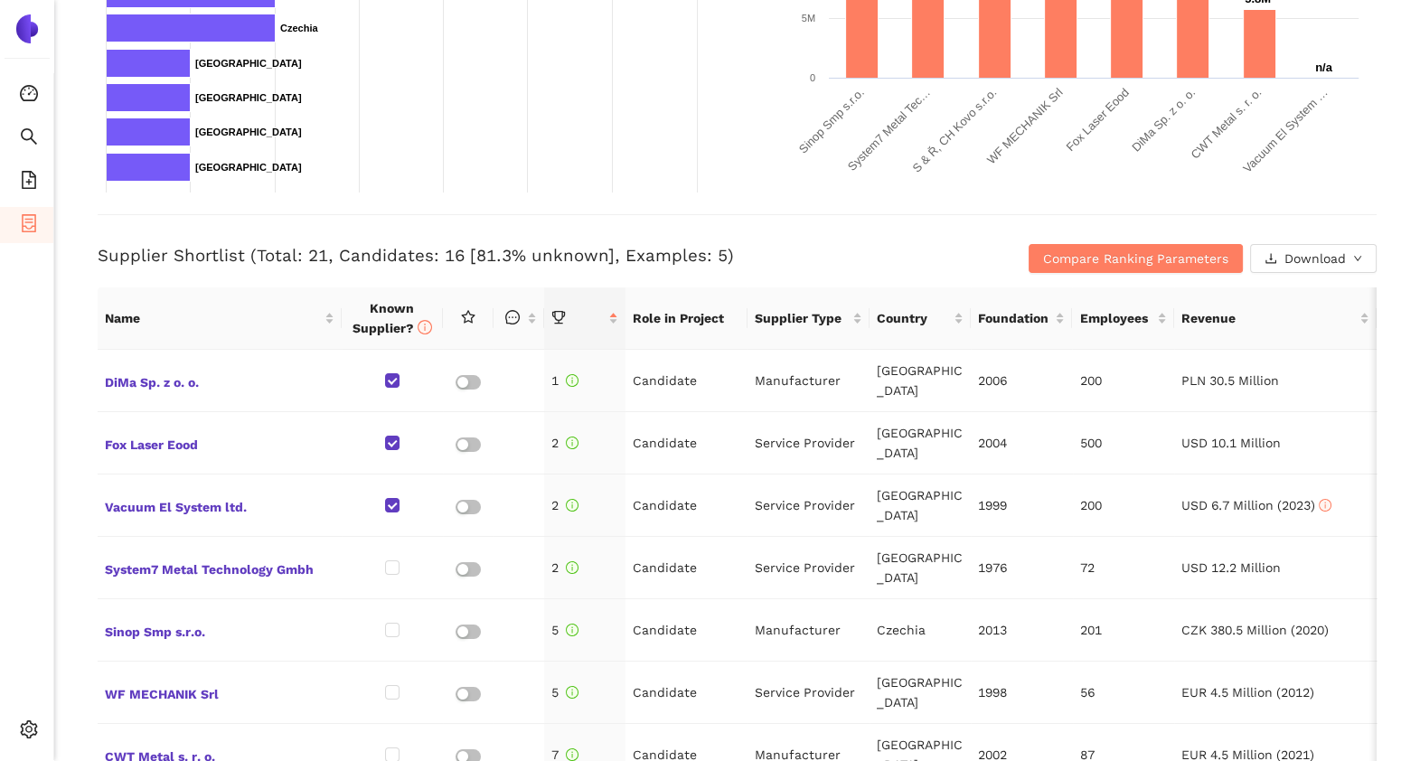
scroll to position [543, 0]
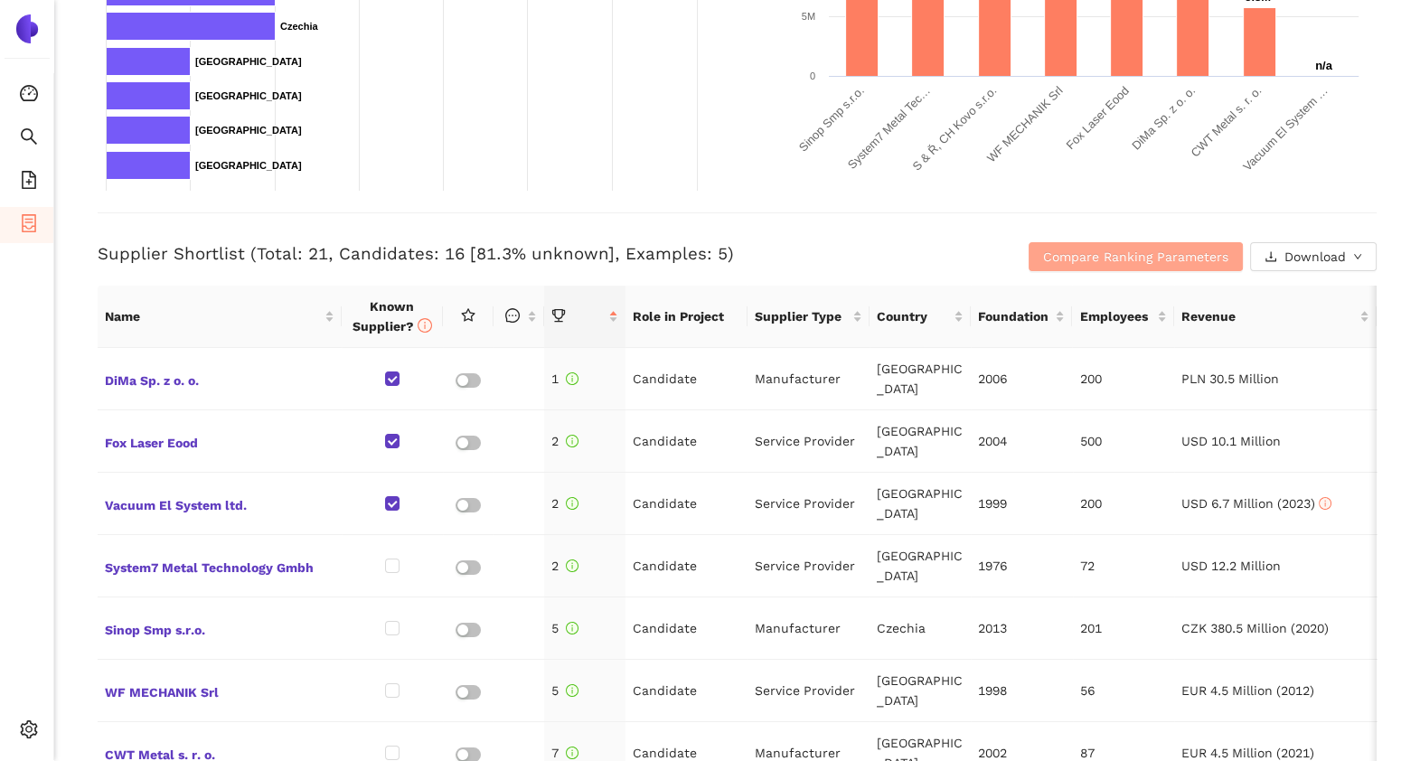
click at [1058, 250] on span "Compare Ranking Parameters" at bounding box center [1135, 257] width 185 height 20
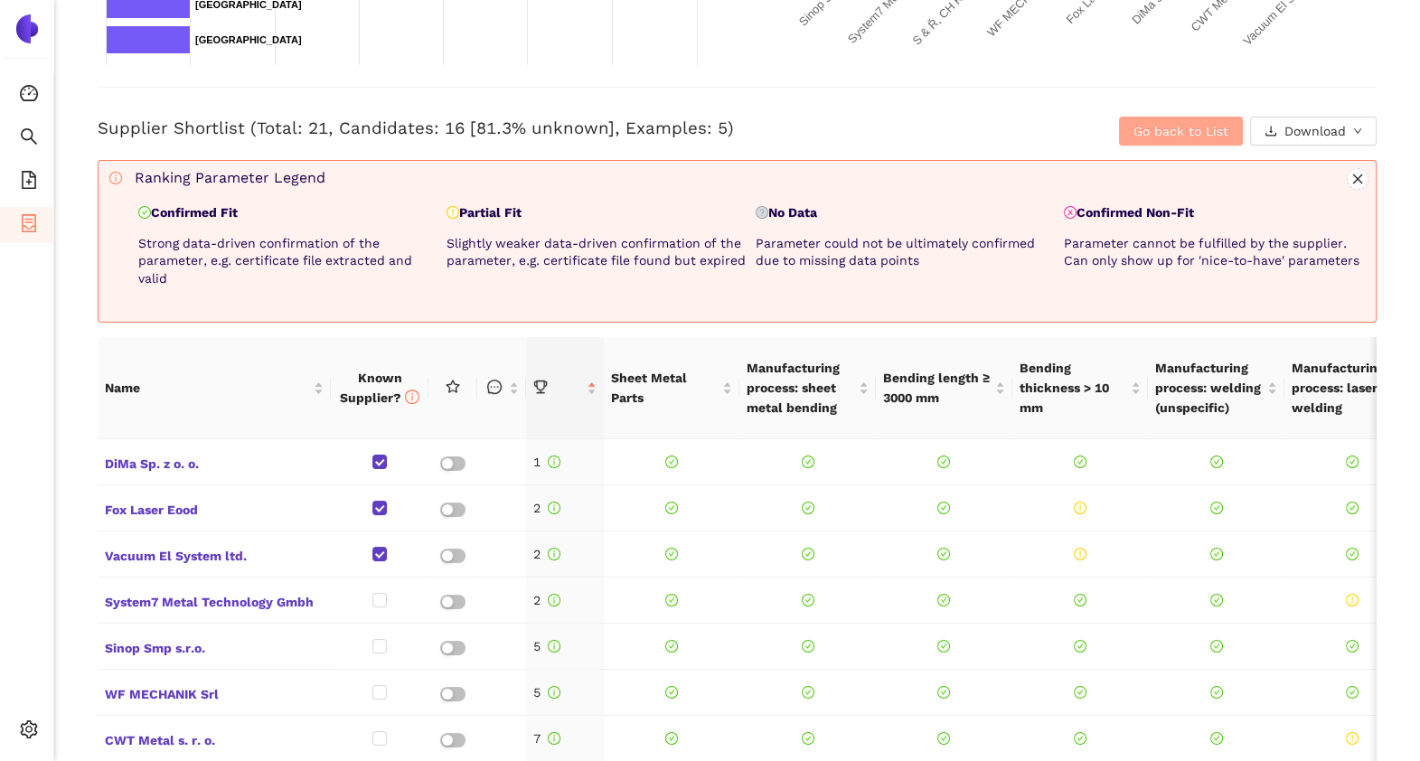
scroll to position [670, 0]
click at [1134, 122] on span "Go back to List" at bounding box center [1181, 130] width 95 height 20
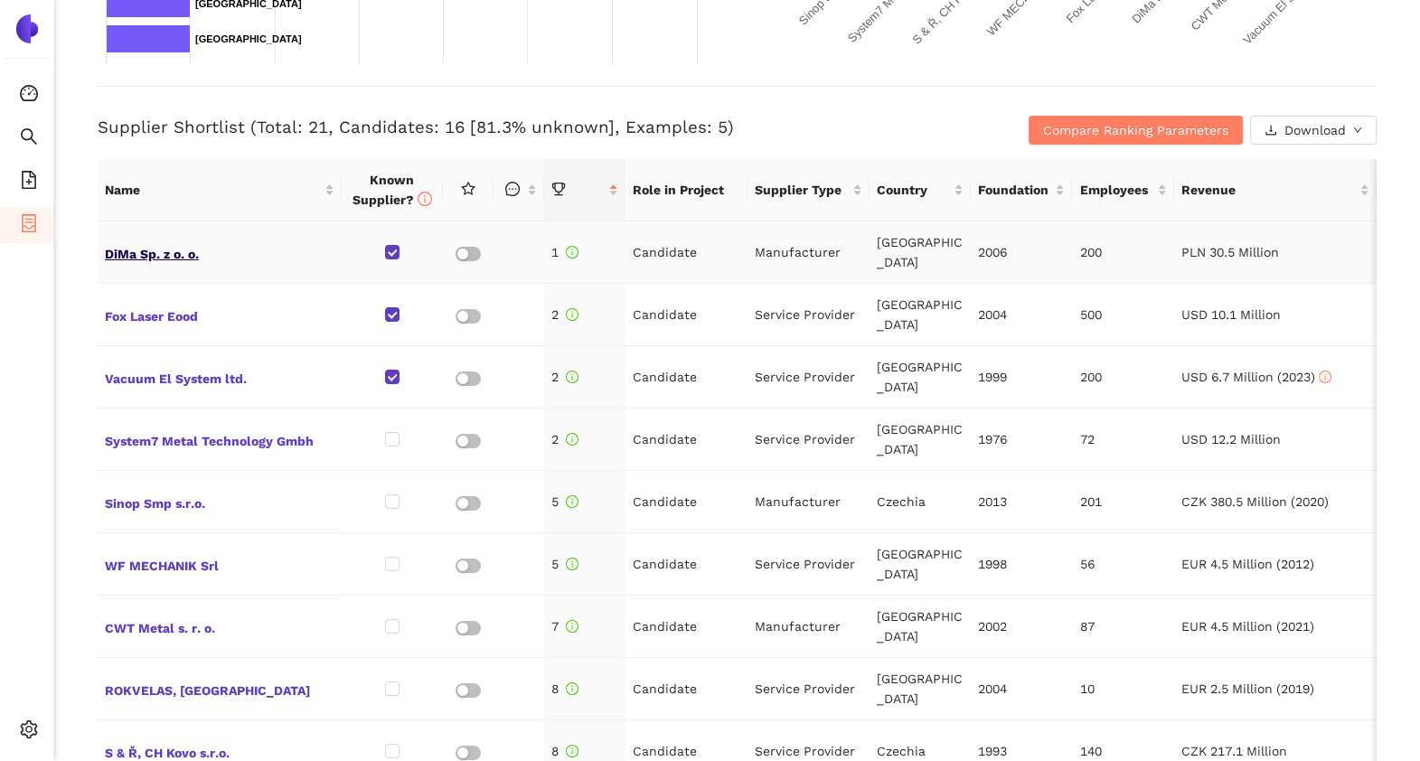
click at [125, 249] on span "DiMa Sp. z o. o." at bounding box center [220, 253] width 230 height 24
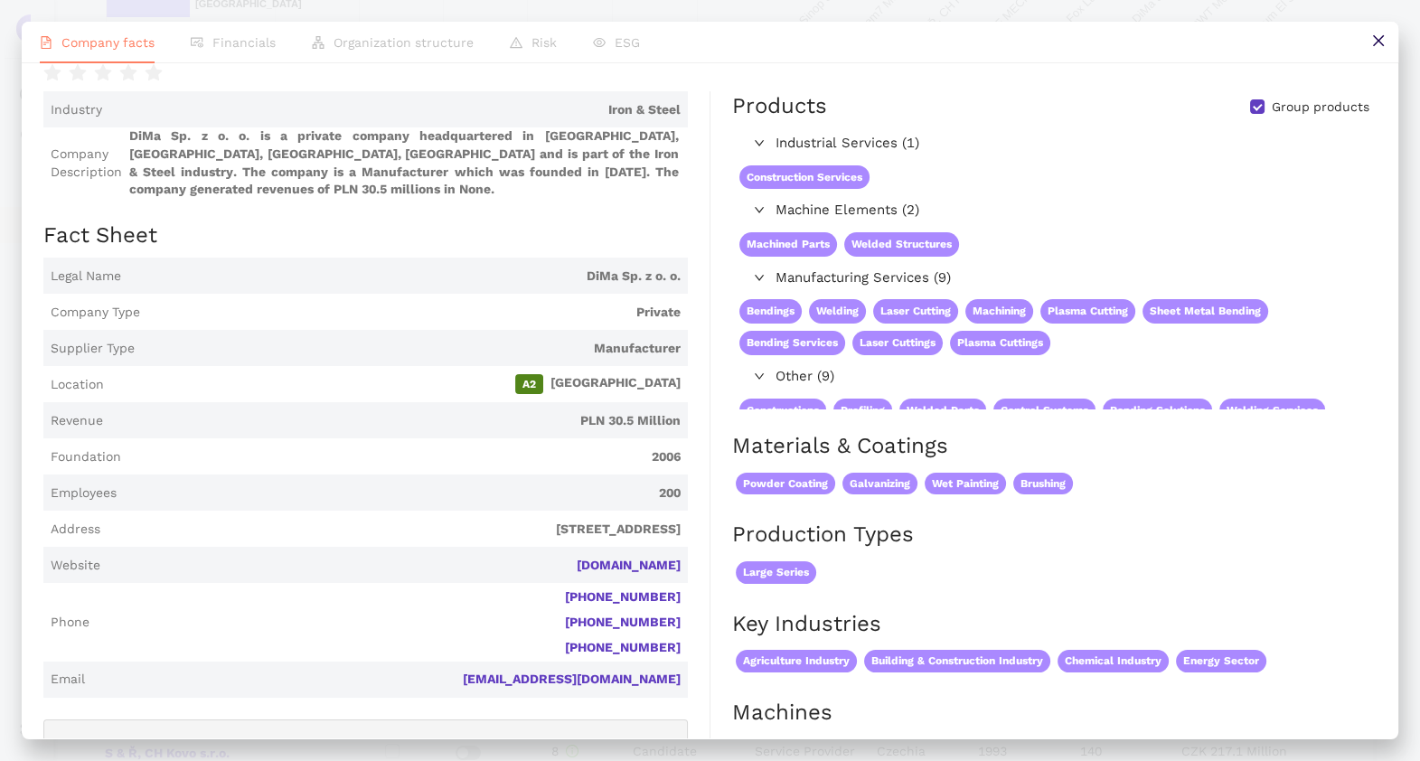
scroll to position [0, 0]
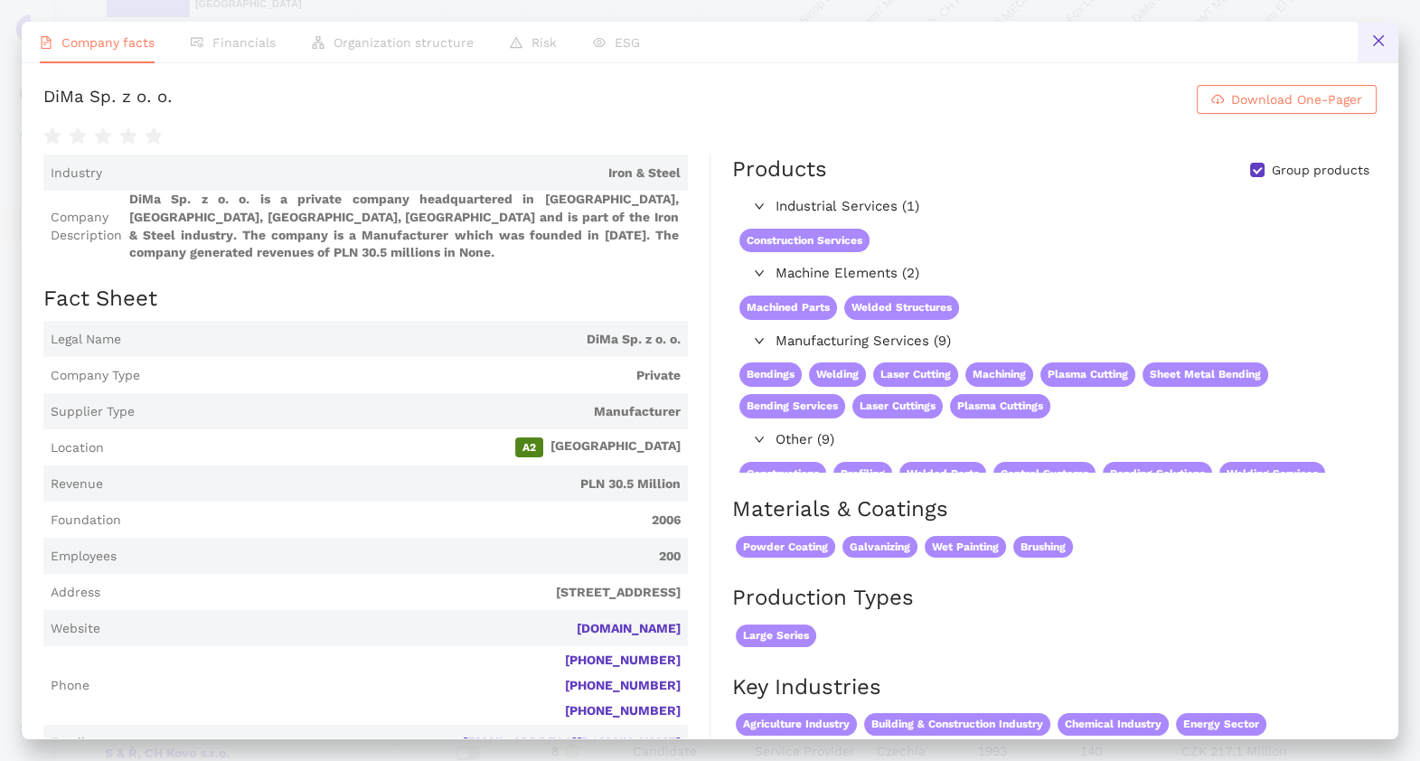
click at [1387, 58] on button at bounding box center [1378, 42] width 41 height 41
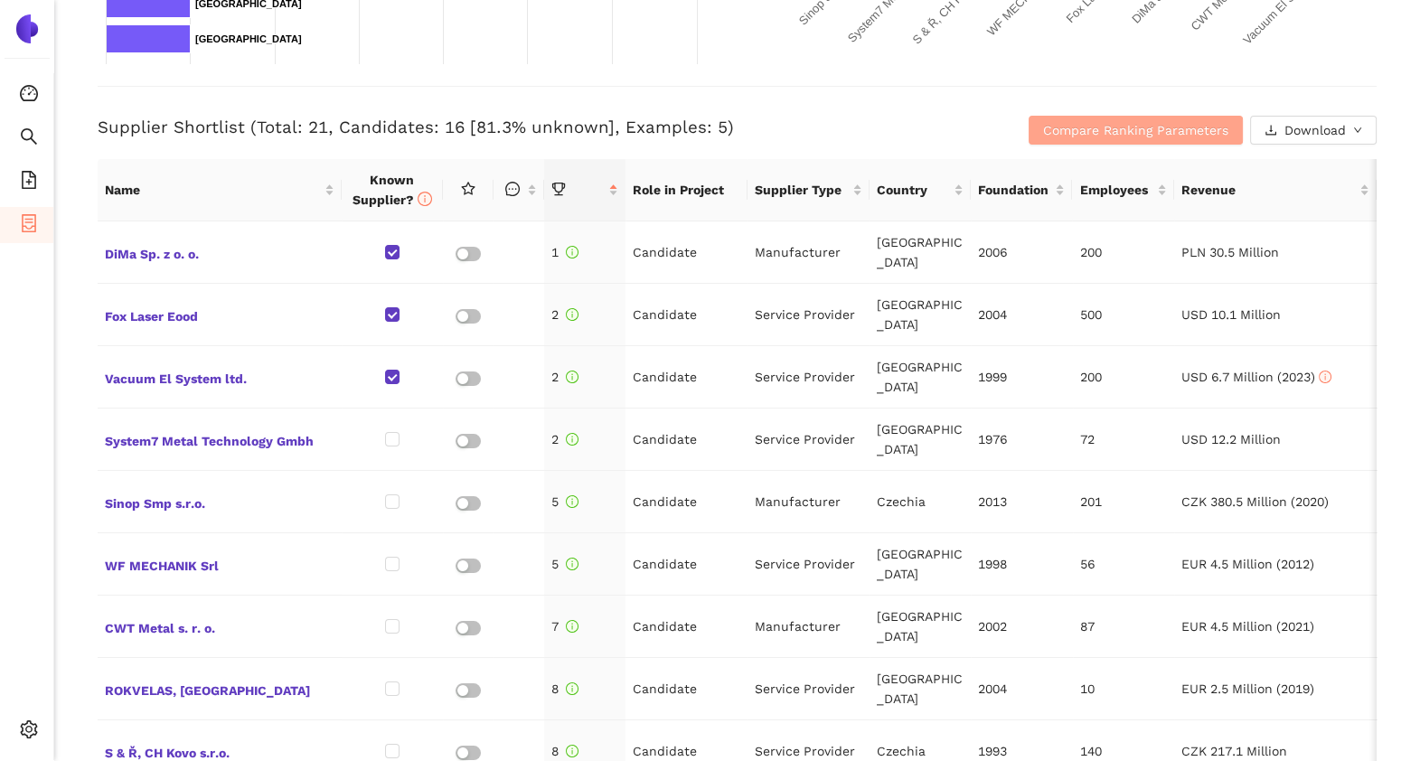
click at [1067, 127] on span "Compare Ranking Parameters" at bounding box center [1135, 130] width 185 height 20
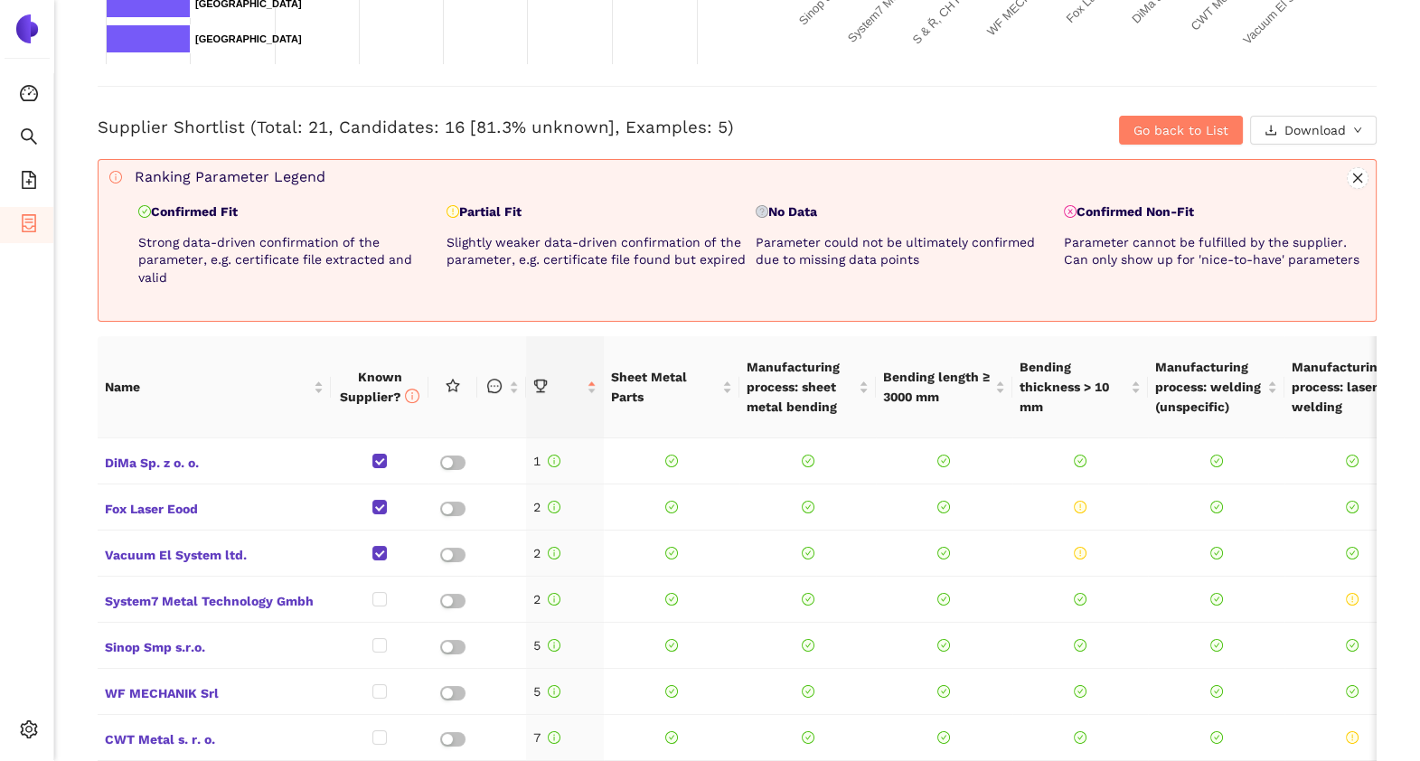
click at [1137, 109] on div "Supplier Shortlist (Total: 21, Candidates: 16 [81.3% unknown], Examples: 5) Go …" at bounding box center [737, 115] width 1279 height 59
drag, startPoint x: 1130, startPoint y: 118, endPoint x: 1011, endPoint y: 96, distance: 121.5
click at [1011, 96] on div "Supplier Shortlist (Total: 21, Candidates: 16 [81.3% unknown], Examples: 5) Go …" at bounding box center [737, 115] width 1279 height 59
